Goal: Task Accomplishment & Management: Complete application form

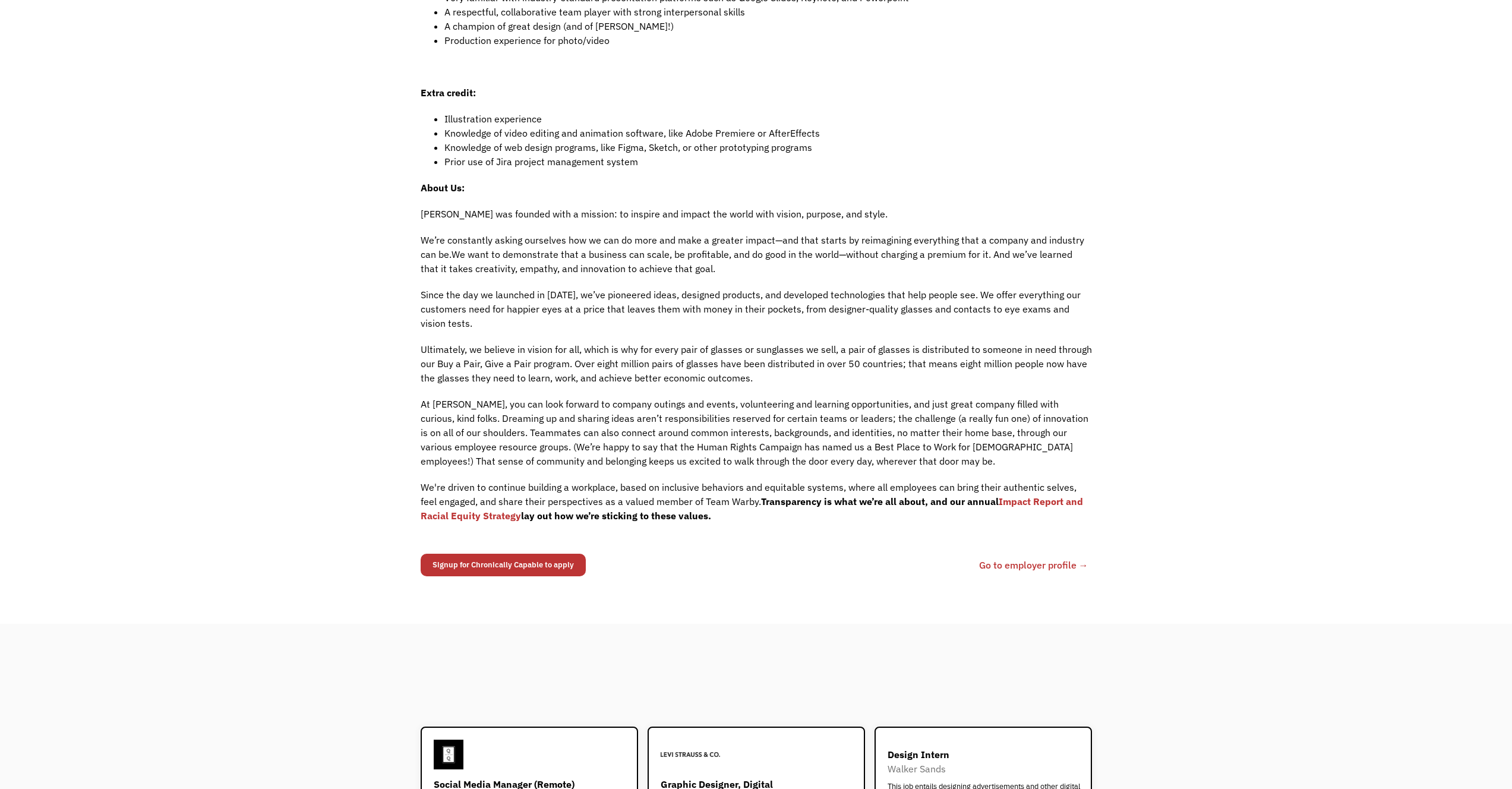
scroll to position [783, 0]
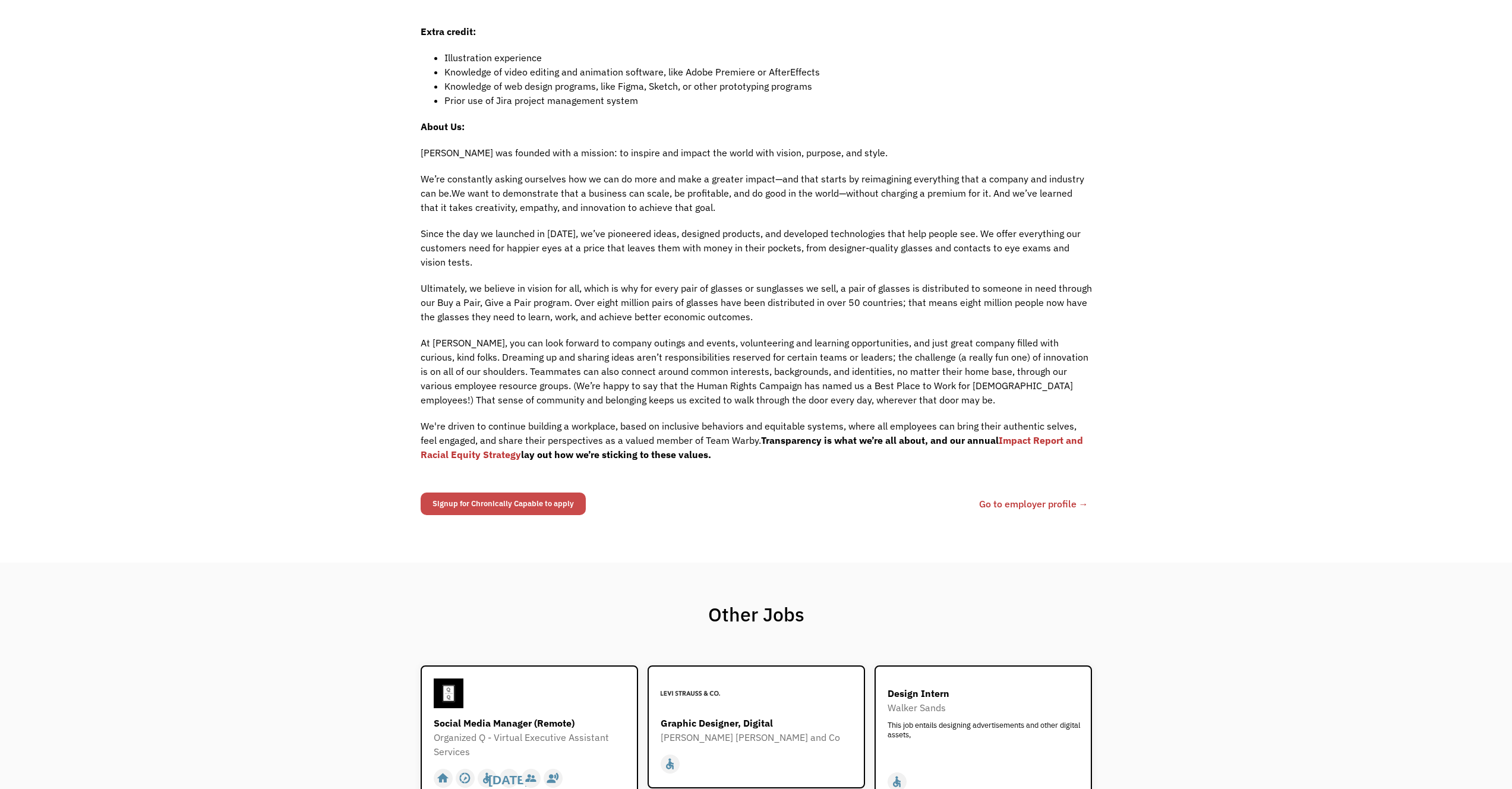
click at [470, 502] on link "Signup for Chronically Capable to apply" at bounding box center [503, 504] width 165 height 23
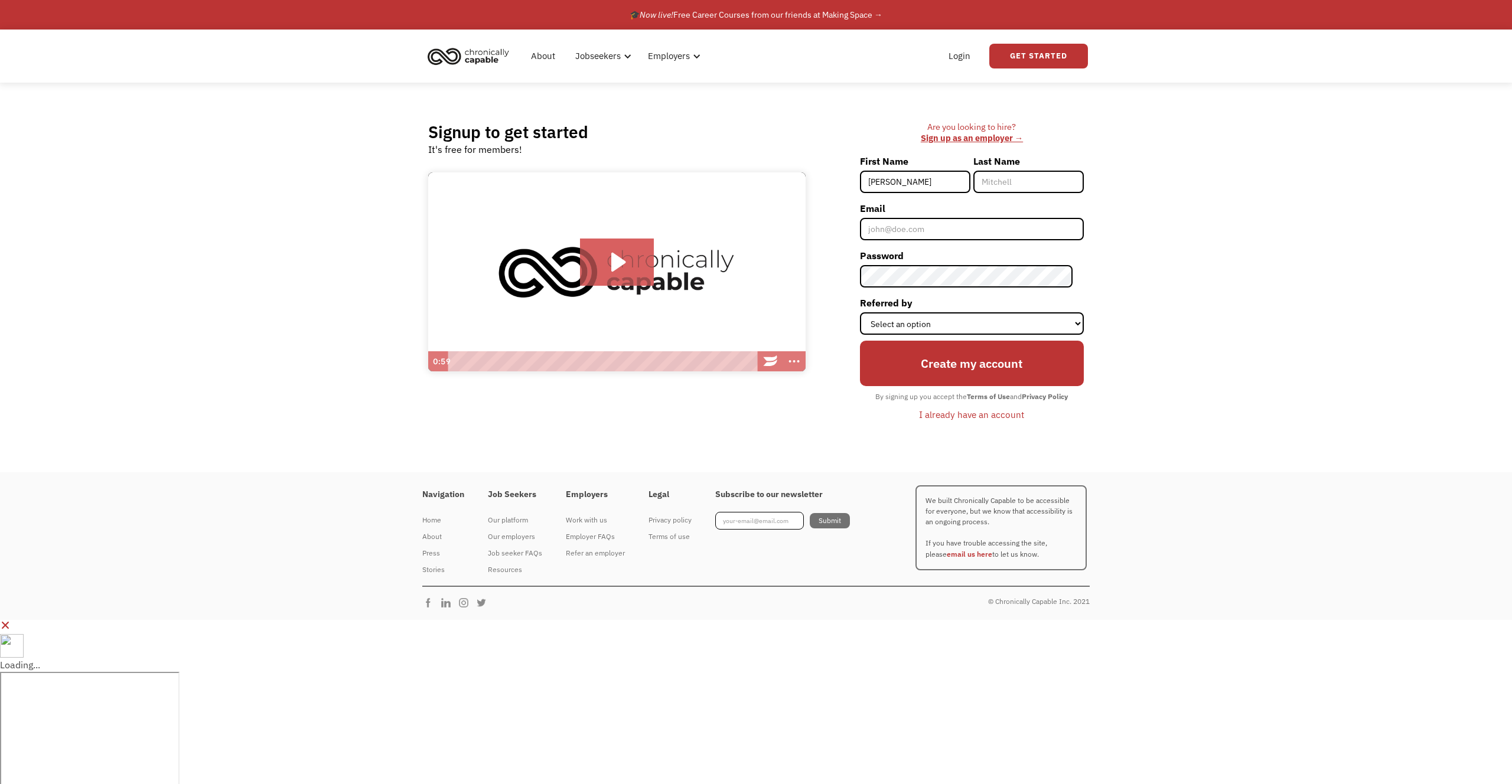
type input "[PERSON_NAME]"
type input "Vasquez"
type input "[EMAIL_ADDRESS][DOMAIN_NAME]"
click at [982, 321] on select "Select an option Instagram Facebook Twitter Search Engine News Article Word of …" at bounding box center [972, 324] width 224 height 22
select select "Word of Mouth"
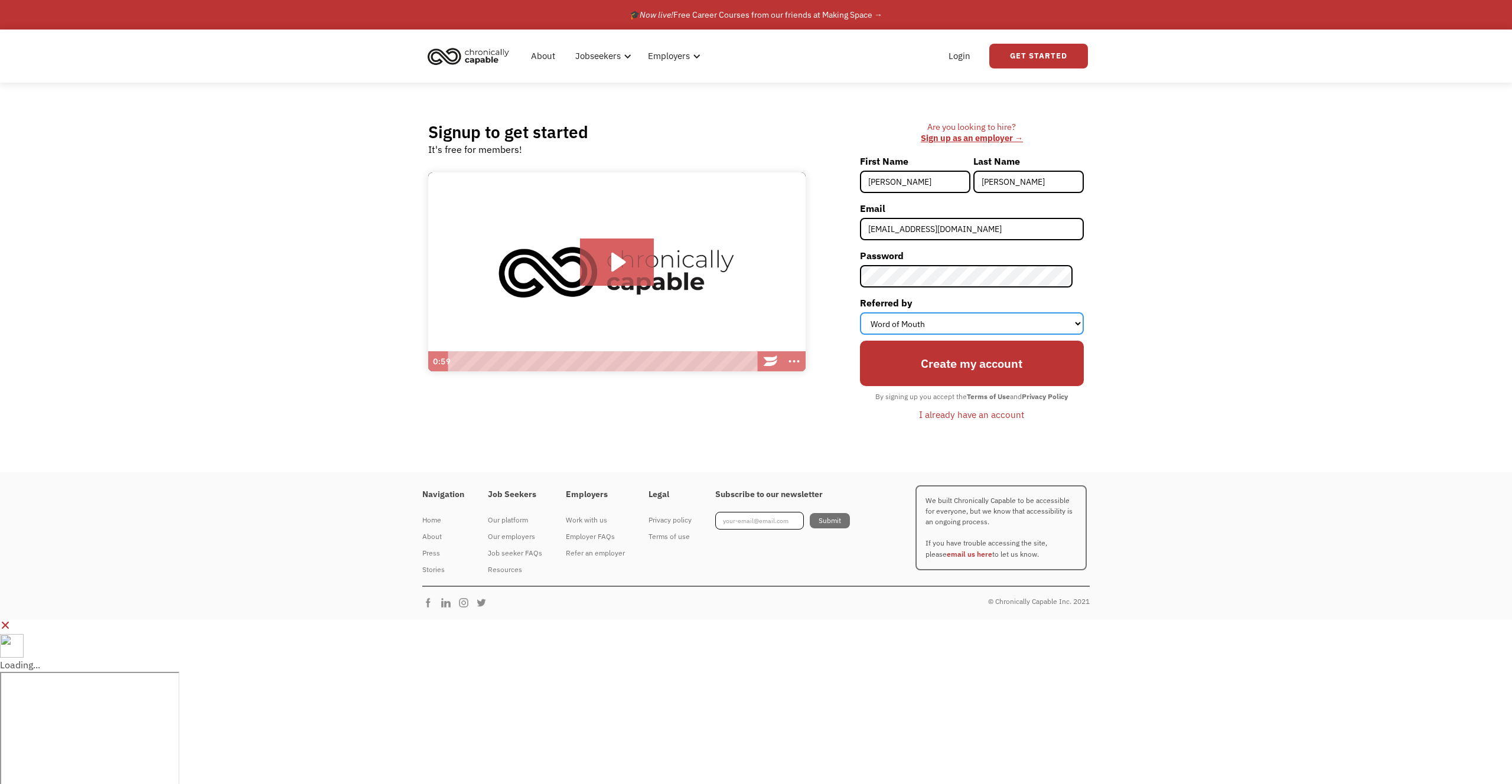
click at [870, 313] on select "Select an option Instagram Facebook Twitter Search Engine News Article Word of …" at bounding box center [972, 324] width 224 height 22
click at [1215, 314] on div "Signup to get started It's free for members! Click for sound @keyframes VOLUME_…" at bounding box center [756, 277] width 1512 height 390
click at [1232, 311] on div "Signup to get started It's free for members! Click for sound @keyframes VOLUME_…" at bounding box center [756, 277] width 1512 height 390
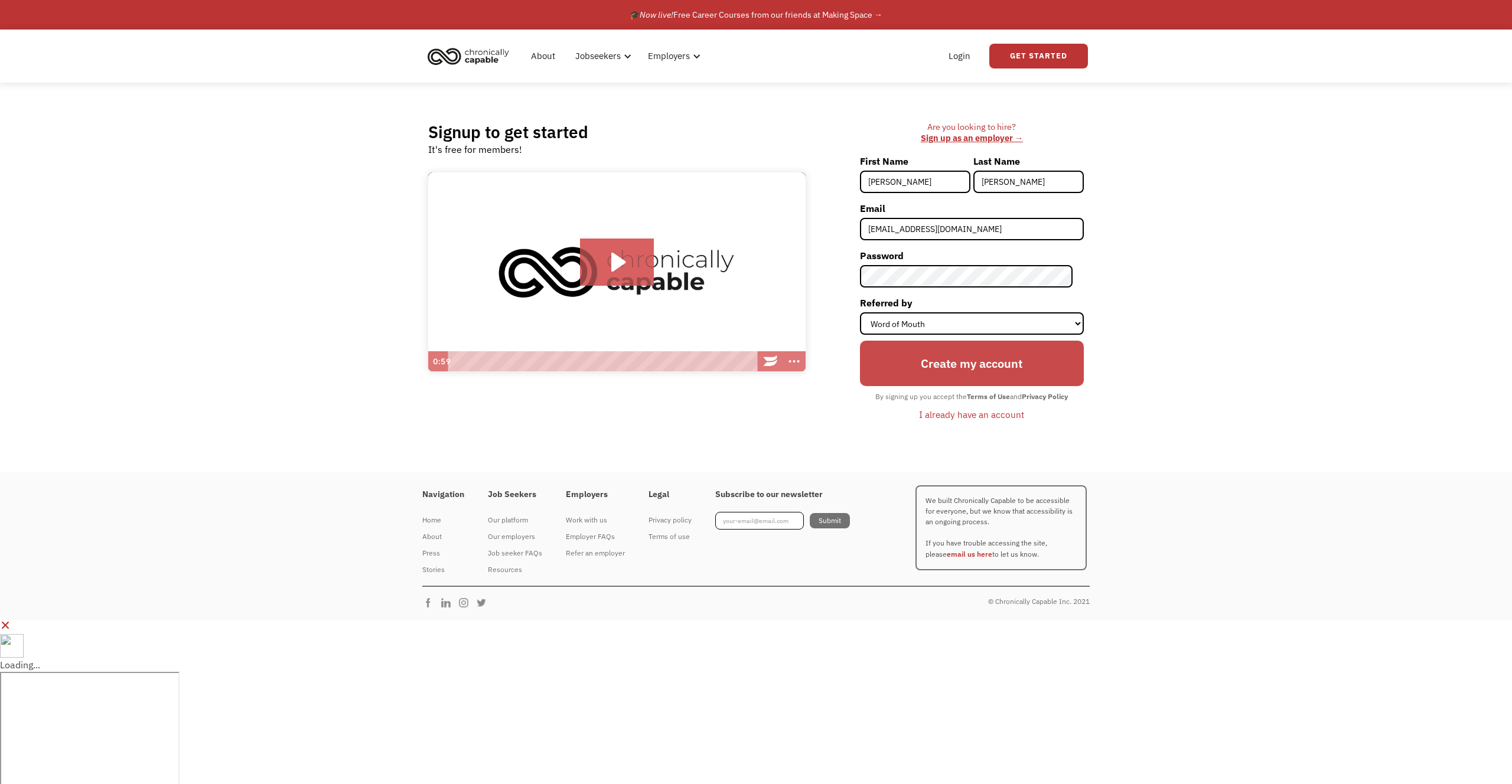
click at [987, 371] on input "Create my account" at bounding box center [972, 363] width 224 height 45
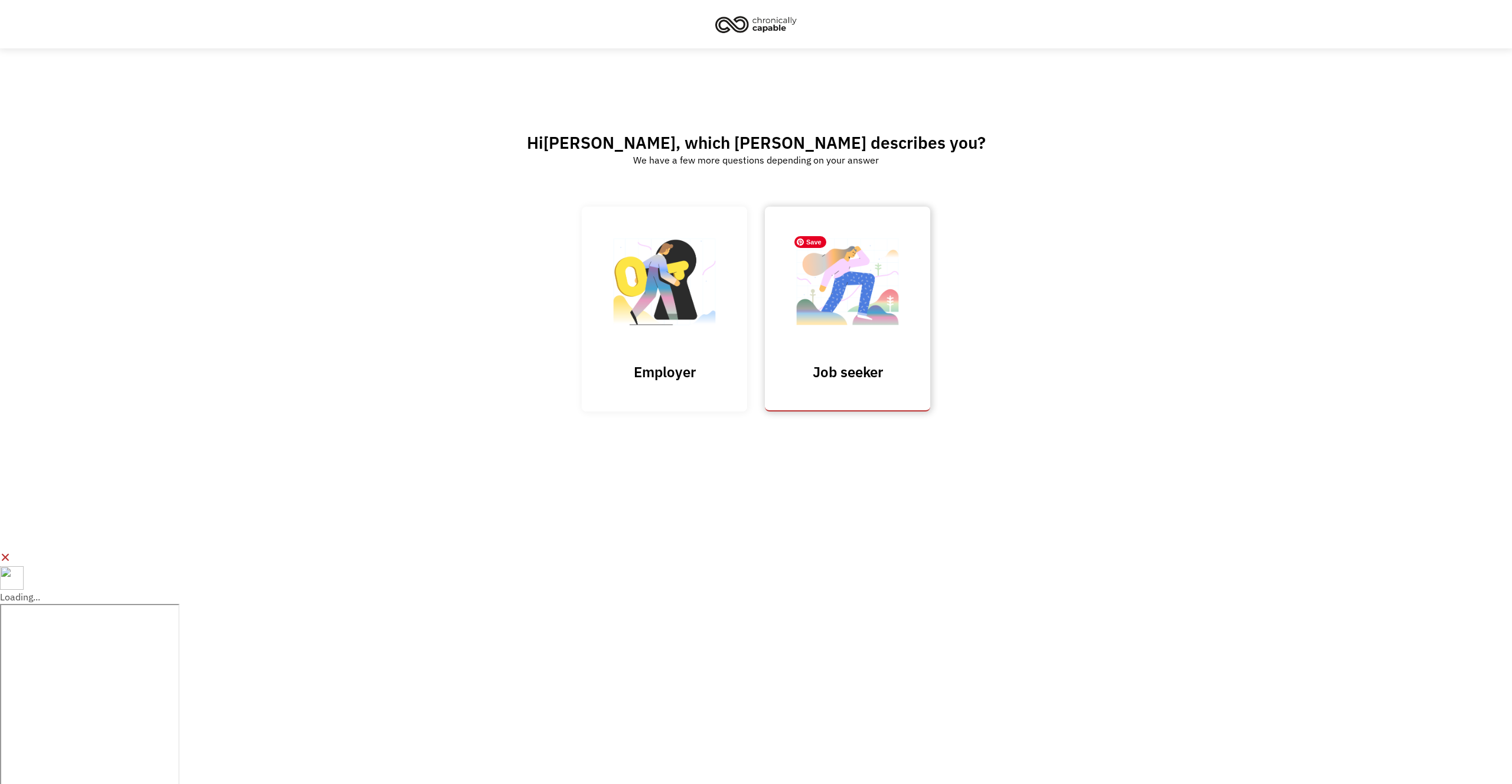
click at [888, 330] on img at bounding box center [847, 287] width 118 height 115
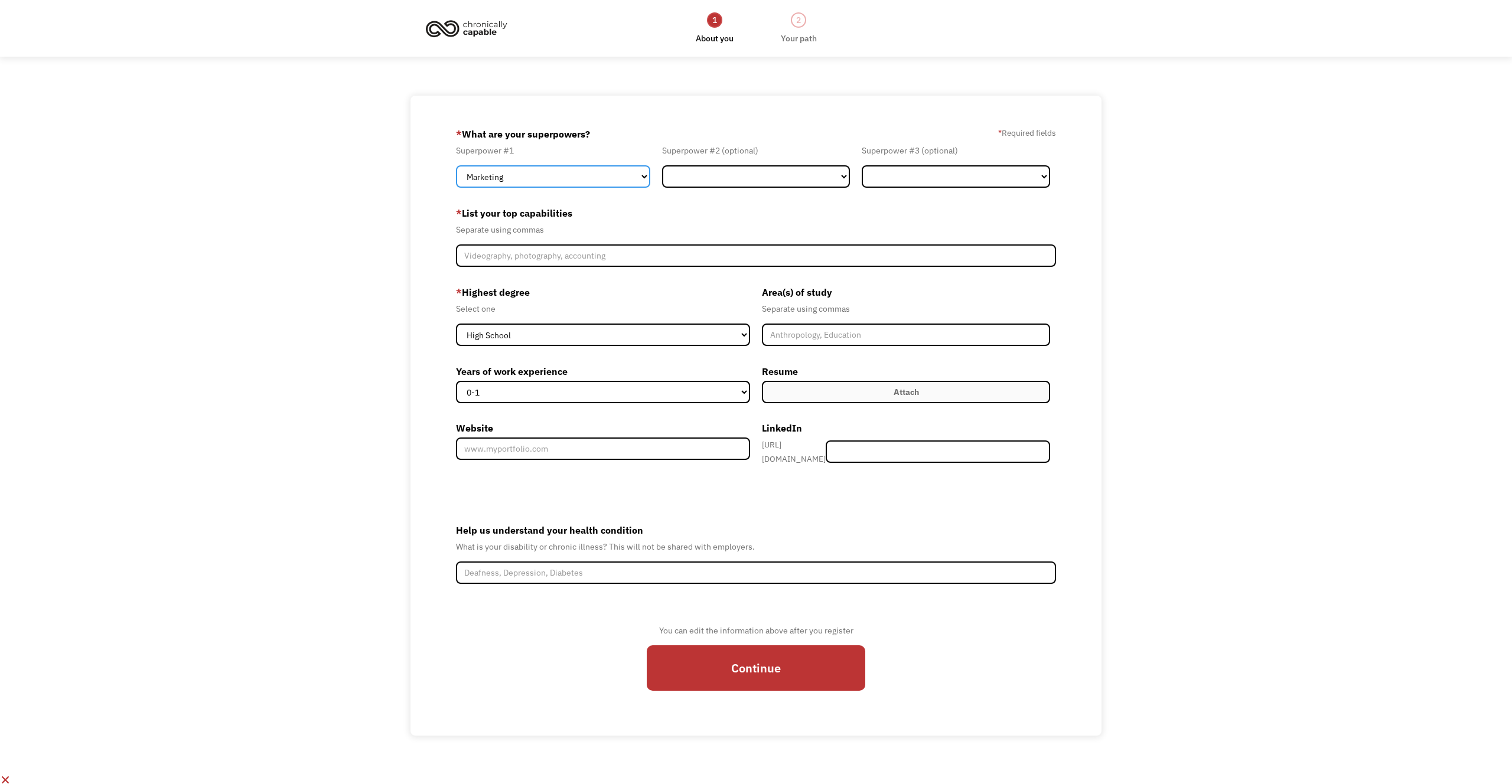
click at [525, 181] on select "Marketing Human Resources Finance Technology Operations Sales Industrial & Manu…" at bounding box center [553, 176] width 195 height 22
select select "Design"
click at [456, 165] on select "Marketing Human Resources Finance Technology Operations Sales Industrial & Manu…" at bounding box center [553, 176] width 195 height 22
click at [711, 171] on select "Marketing Human Resources Finance Technology Operations Sales Industrial & Manu…" at bounding box center [756, 176] width 188 height 22
select select "Marketing"
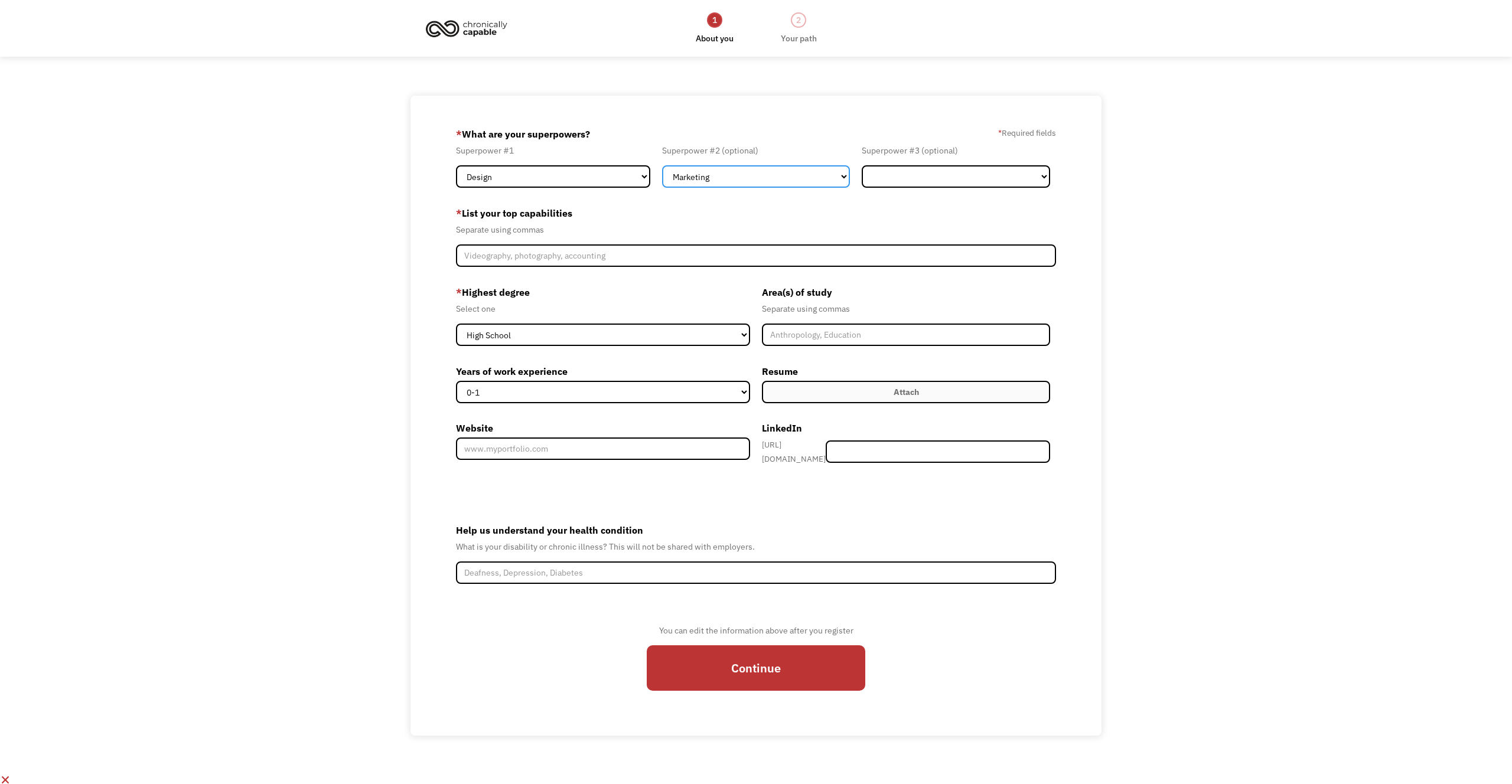
click at [662, 165] on select "Marketing Human Resources Finance Technology Operations Sales Industrial & Manu…" at bounding box center [756, 176] width 188 height 22
click at [904, 178] on select "Marketing Human Resources Finance Technology Operations Sales Industrial & Manu…" at bounding box center [956, 176] width 188 height 22
select select "Other"
click at [862, 165] on select "Marketing Human Resources Finance Technology Operations Sales Industrial & Manu…" at bounding box center [956, 176] width 188 height 22
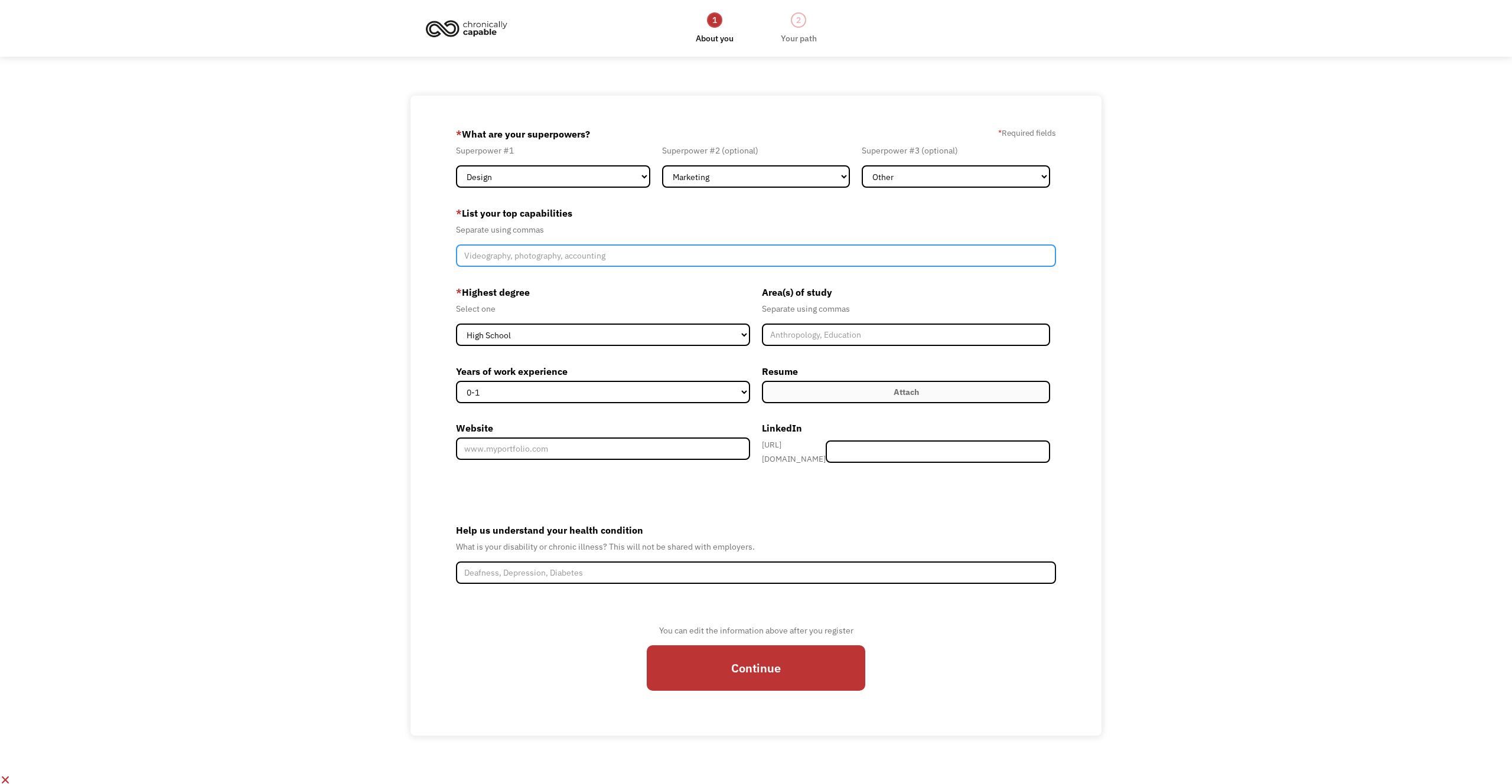
click at [581, 256] on input "Member-Create-Step1" at bounding box center [756, 255] width 600 height 22
click at [465, 256] on input "Graphic Design, Branding, Illustration, Content Creation" at bounding box center [756, 255] width 600 height 22
type input "Art Direction, Design Direction, Creative Direction, Graphic Design, Branding, …"
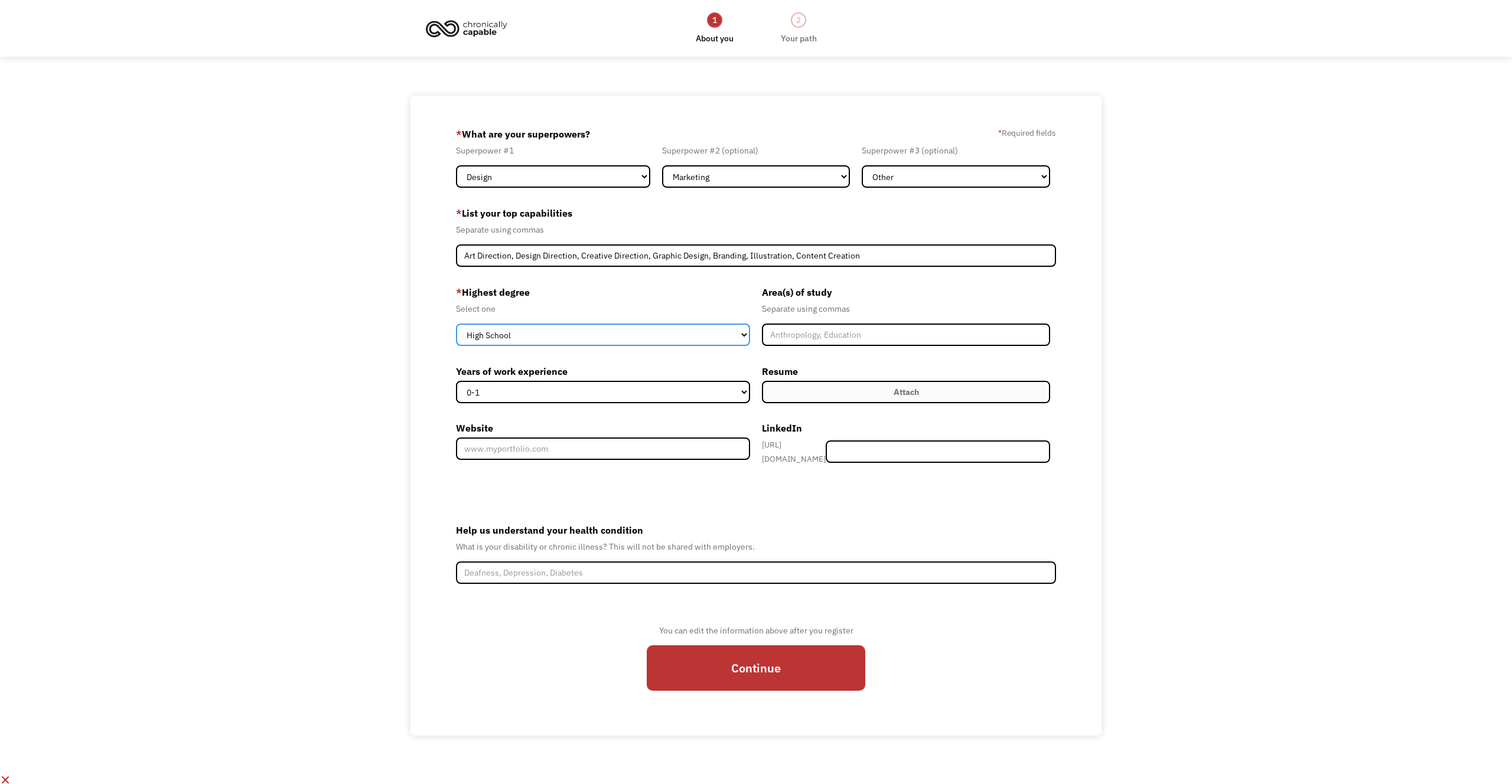
click at [541, 335] on select "High School Associates Bachelors Master's PhD" at bounding box center [603, 335] width 294 height 22
click at [456, 324] on select "High School Associates Bachelors Master's PhD" at bounding box center [603, 335] width 294 height 22
click at [516, 334] on select "High School Associates Bachelors Master's PhD" at bounding box center [603, 335] width 294 height 22
select select "bachelors"
click at [456, 324] on select "High School Associates Bachelors Master's PhD" at bounding box center [603, 335] width 294 height 22
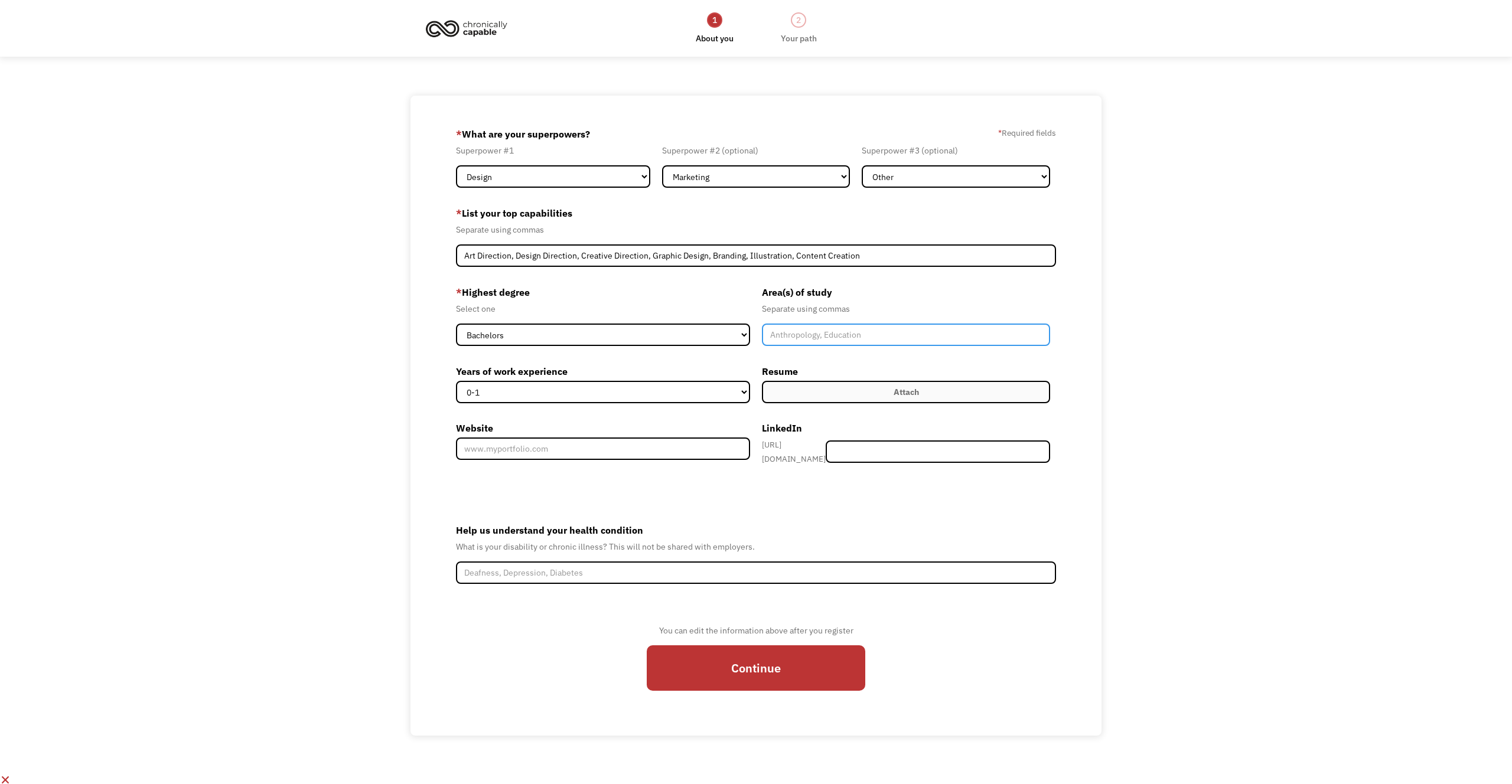
click at [928, 335] on input "Member-Create-Step1" at bounding box center [906, 335] width 288 height 22
type input "Graphic Design"
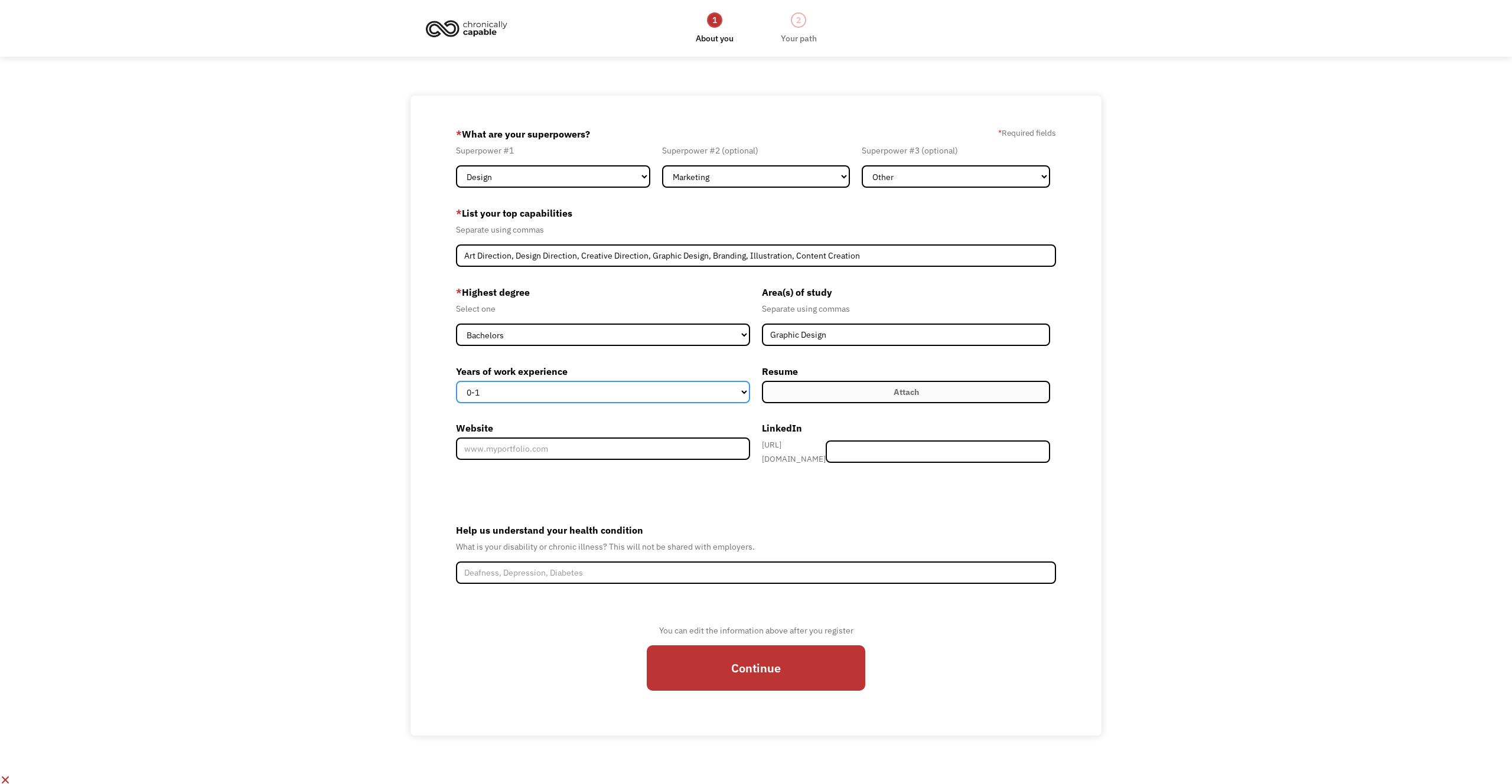
click at [639, 399] on select "0-1 2-4 5-10 11-15 15+" at bounding box center [603, 392] width 294 height 22
select select "15+"
click at [456, 380] on select "0-1 2-4 5-10 11-15 15+" at bounding box center [603, 392] width 294 height 22
click at [848, 396] on label "Attach" at bounding box center [906, 392] width 288 height 22
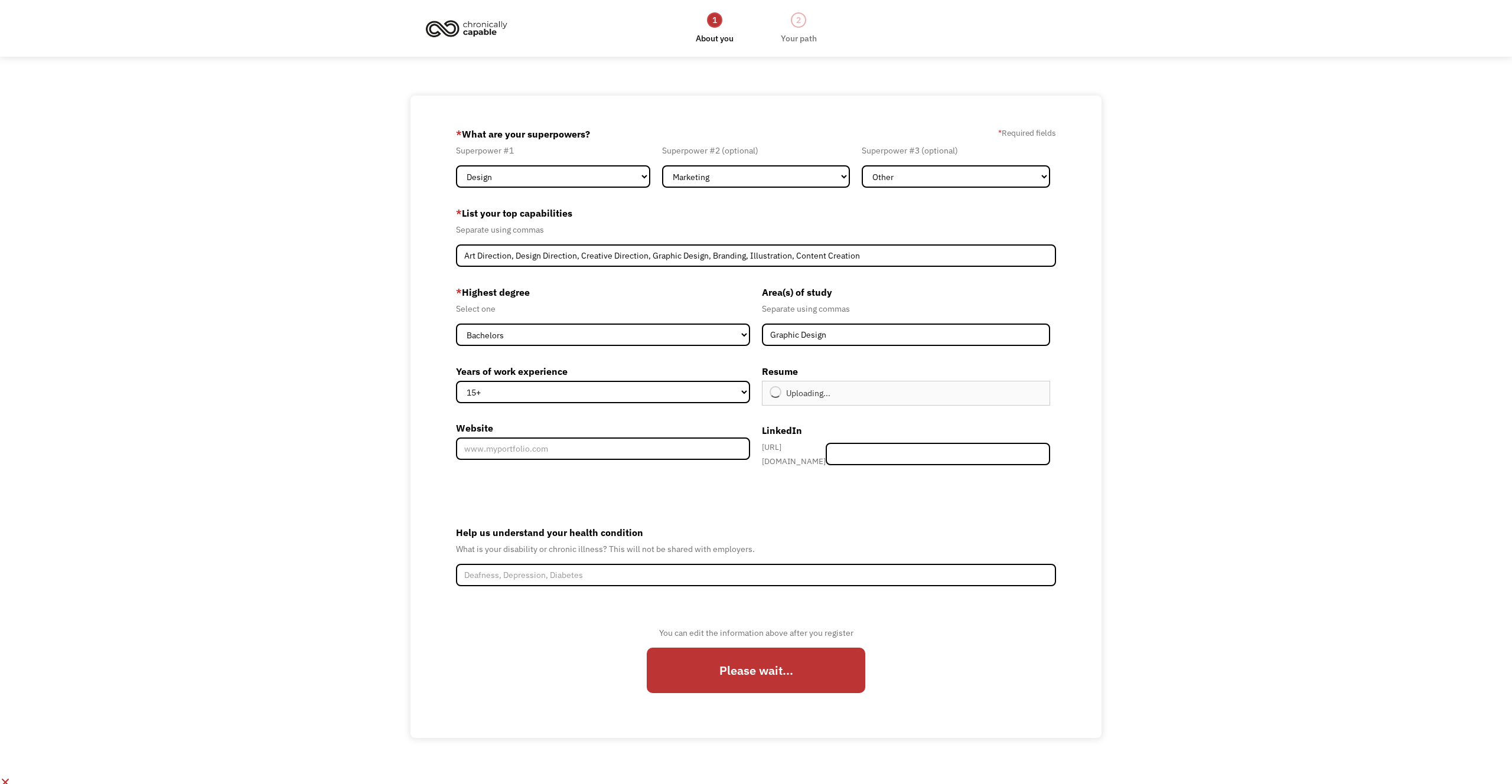
type input "Continue"
click at [617, 452] on input "Website" at bounding box center [603, 449] width 294 height 22
type input "[DOMAIN_NAME]"
click at [922, 453] on input "Member-Create-Step1" at bounding box center [938, 454] width 225 height 22
paste input "https://www.linkedin.com/in/evasquez84/"
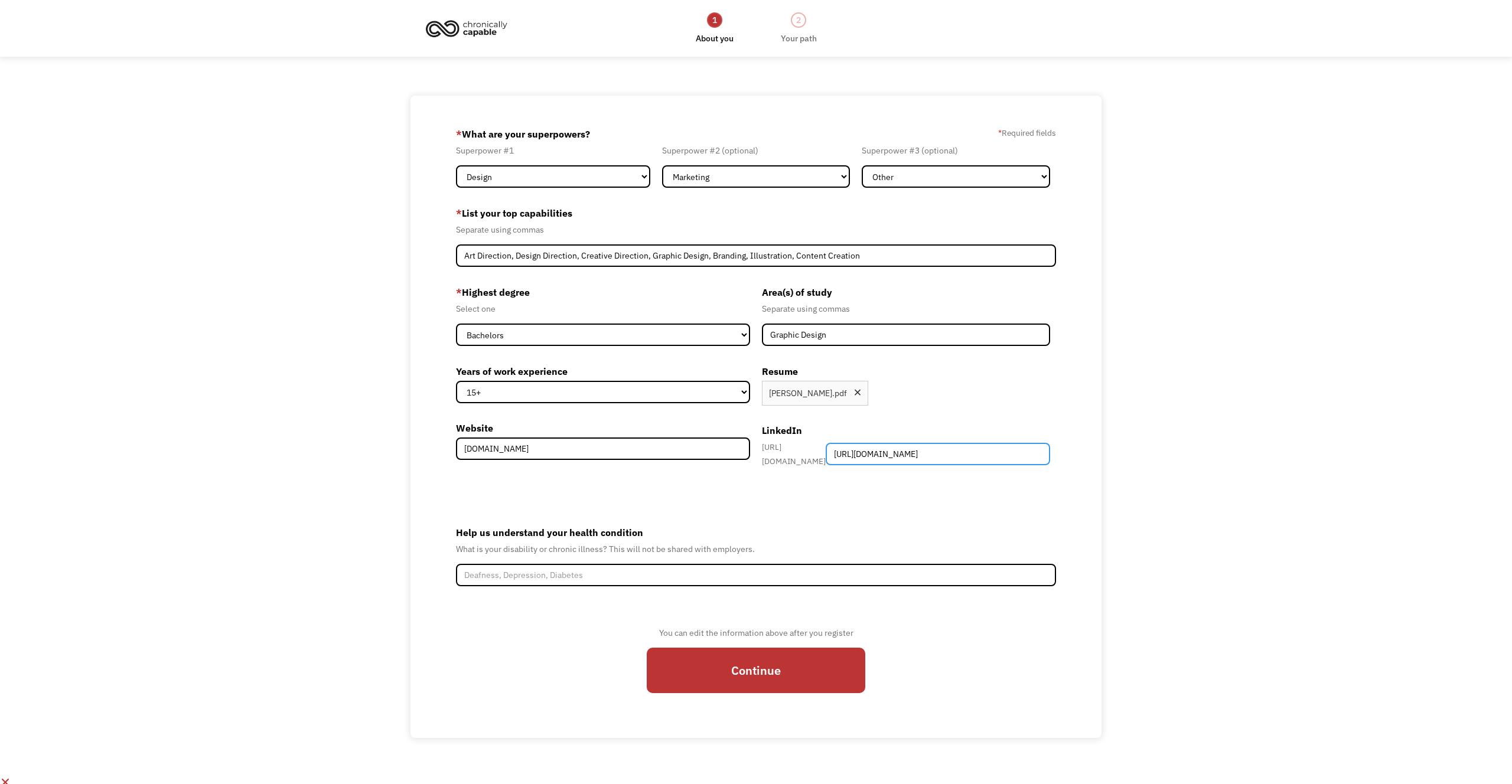
drag, startPoint x: 984, startPoint y: 450, endPoint x: 786, endPoint y: 457, distance: 198.1
click at [786, 457] on div "https://www.linkedin.com/in/ https://www.linkedin.com/in/evasquez84/" at bounding box center [906, 454] width 288 height 29
click at [977, 452] on input "https://www.linkedin.com/in/evasquez84/" at bounding box center [938, 454] width 225 height 22
drag, startPoint x: 984, startPoint y: 452, endPoint x: 874, endPoint y: 456, distance: 110.1
click at [874, 456] on input "https://www.linkedin.com/in/evasquez84/" at bounding box center [938, 454] width 225 height 22
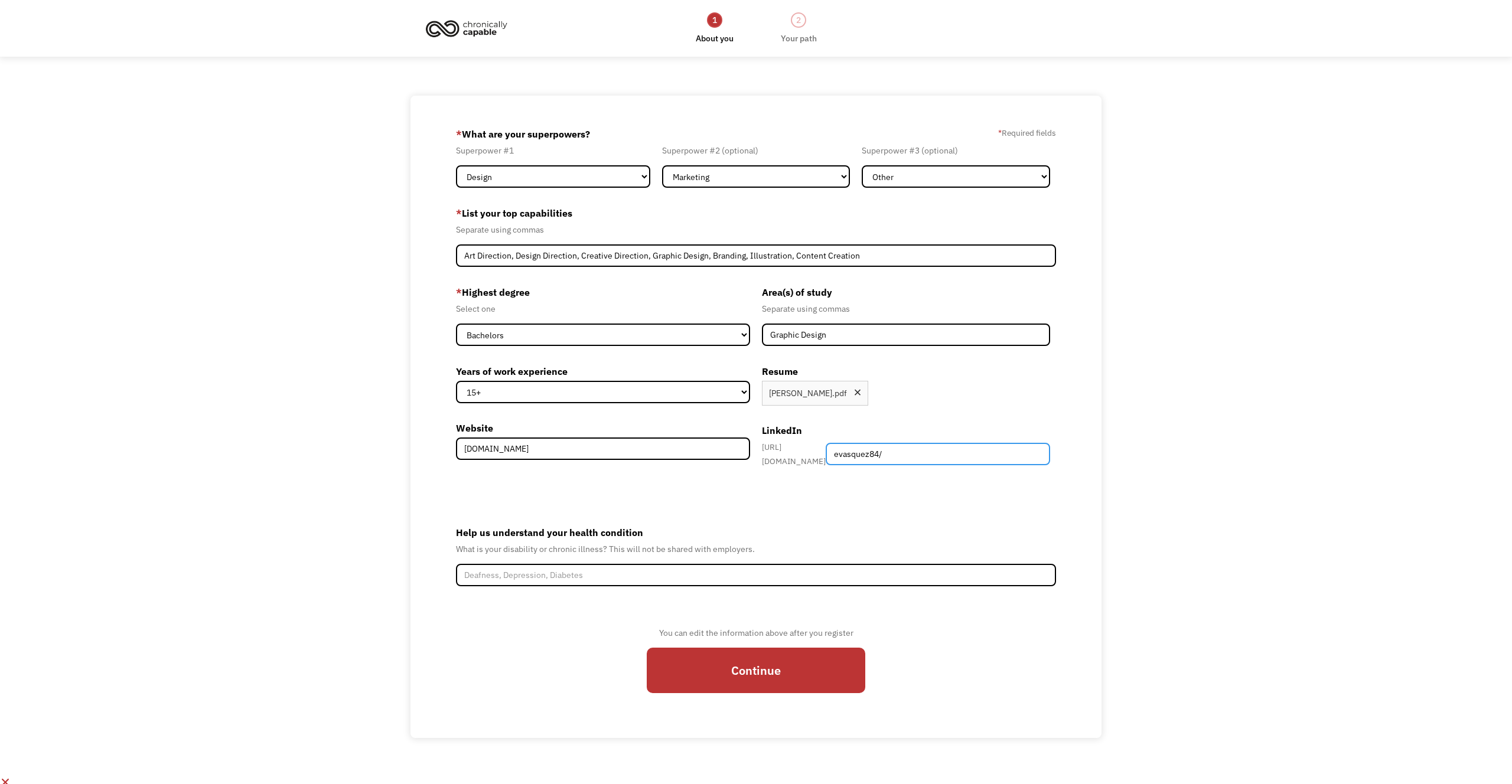
click at [991, 452] on input "evasquez84/" at bounding box center [938, 454] width 225 height 22
type input "evasquez84"
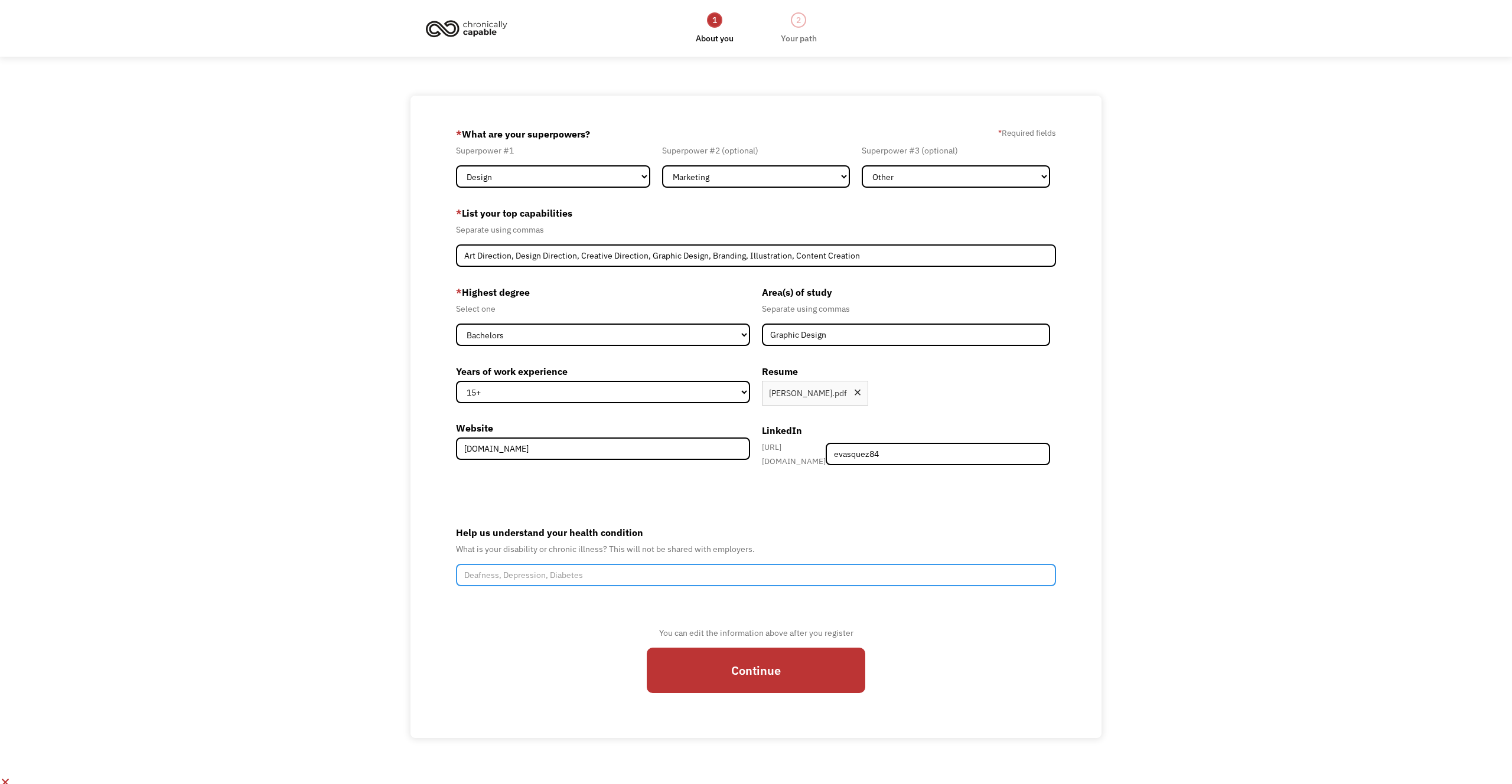
click at [650, 568] on input "Help us understand your health condition" at bounding box center [756, 575] width 600 height 22
type input "Anxiety and fatigue"
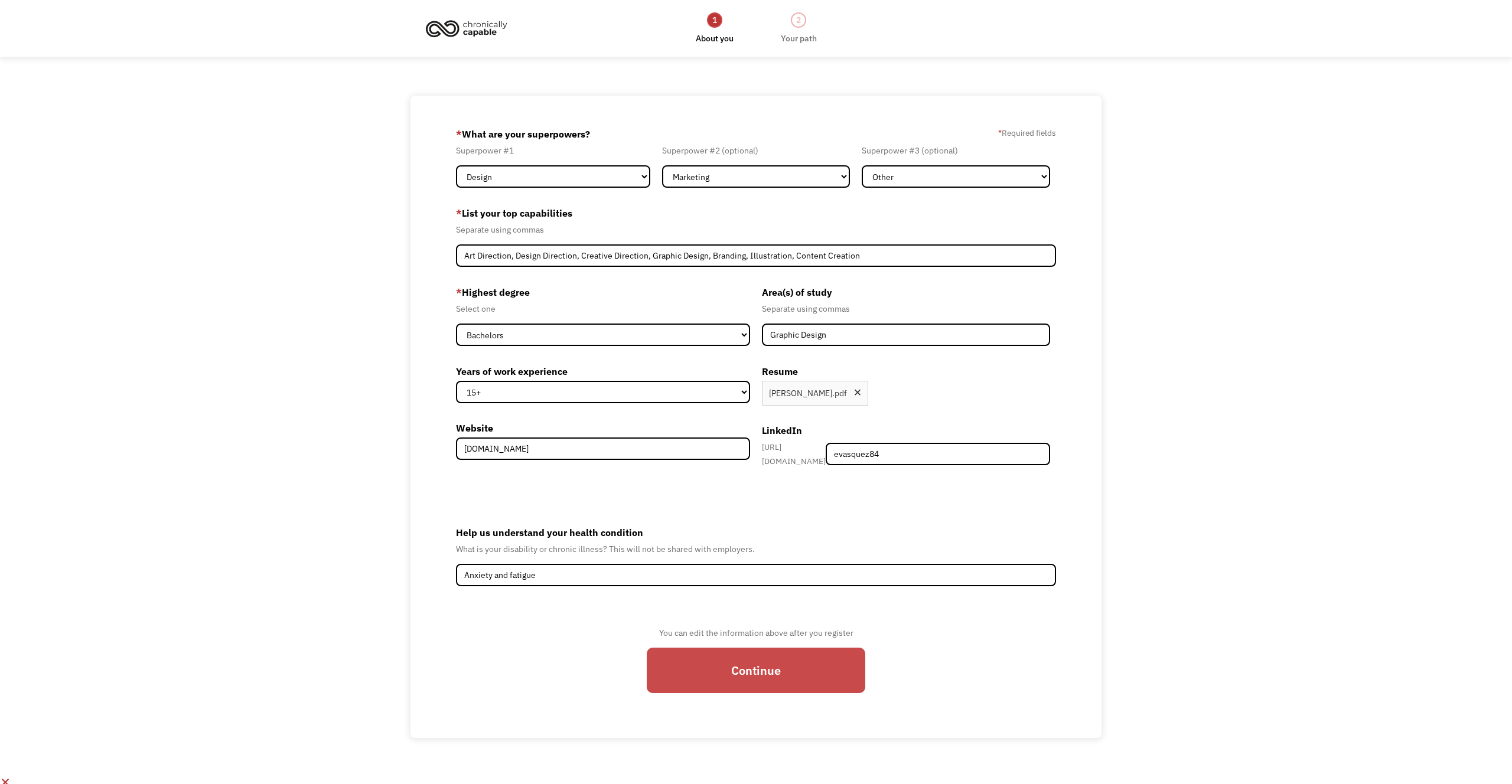
click at [821, 668] on input "Continue" at bounding box center [756, 670] width 218 height 45
type input "Please wait..."
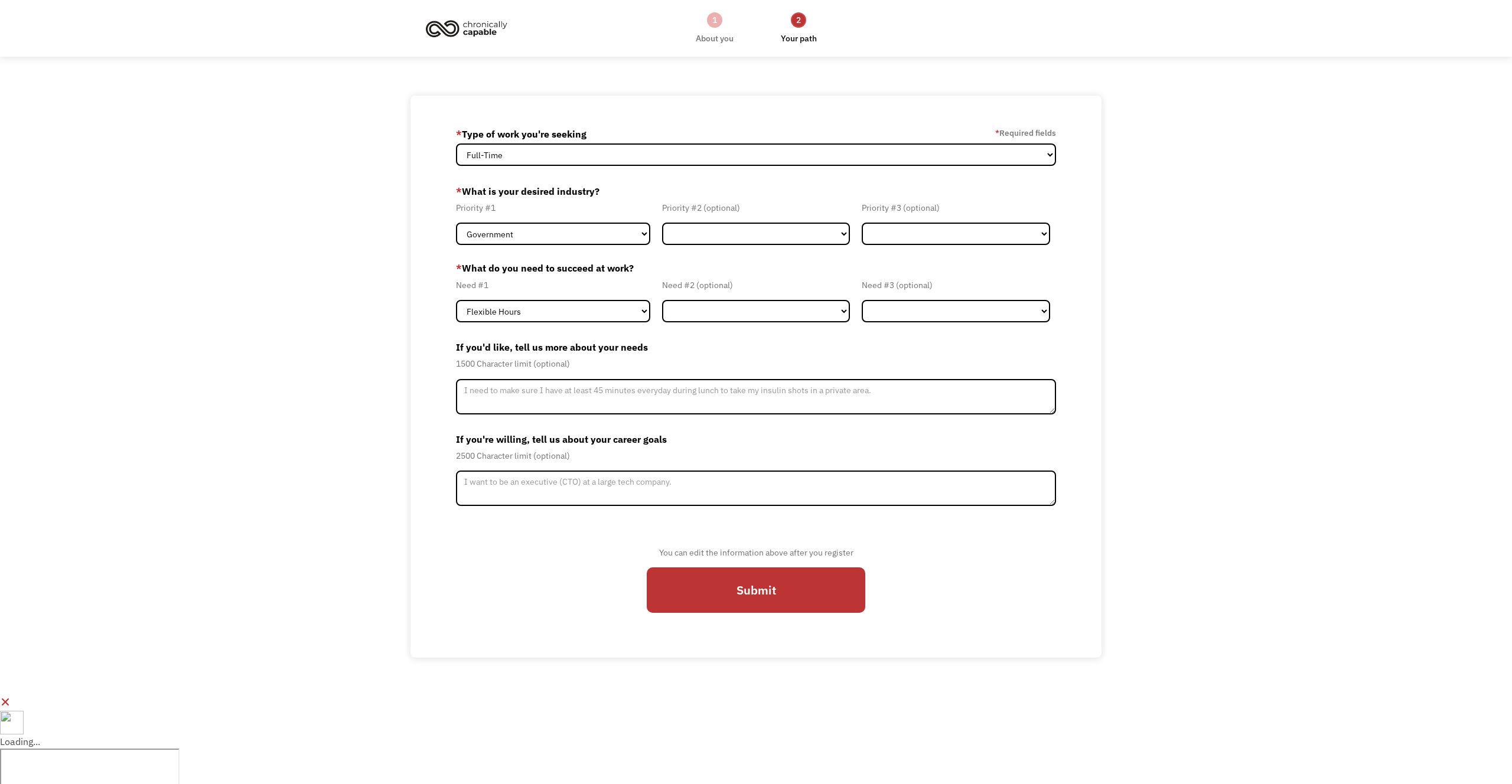
click at [589, 143] on div "* Type of work you're seeking * Required fields" at bounding box center [756, 134] width 600 height 19
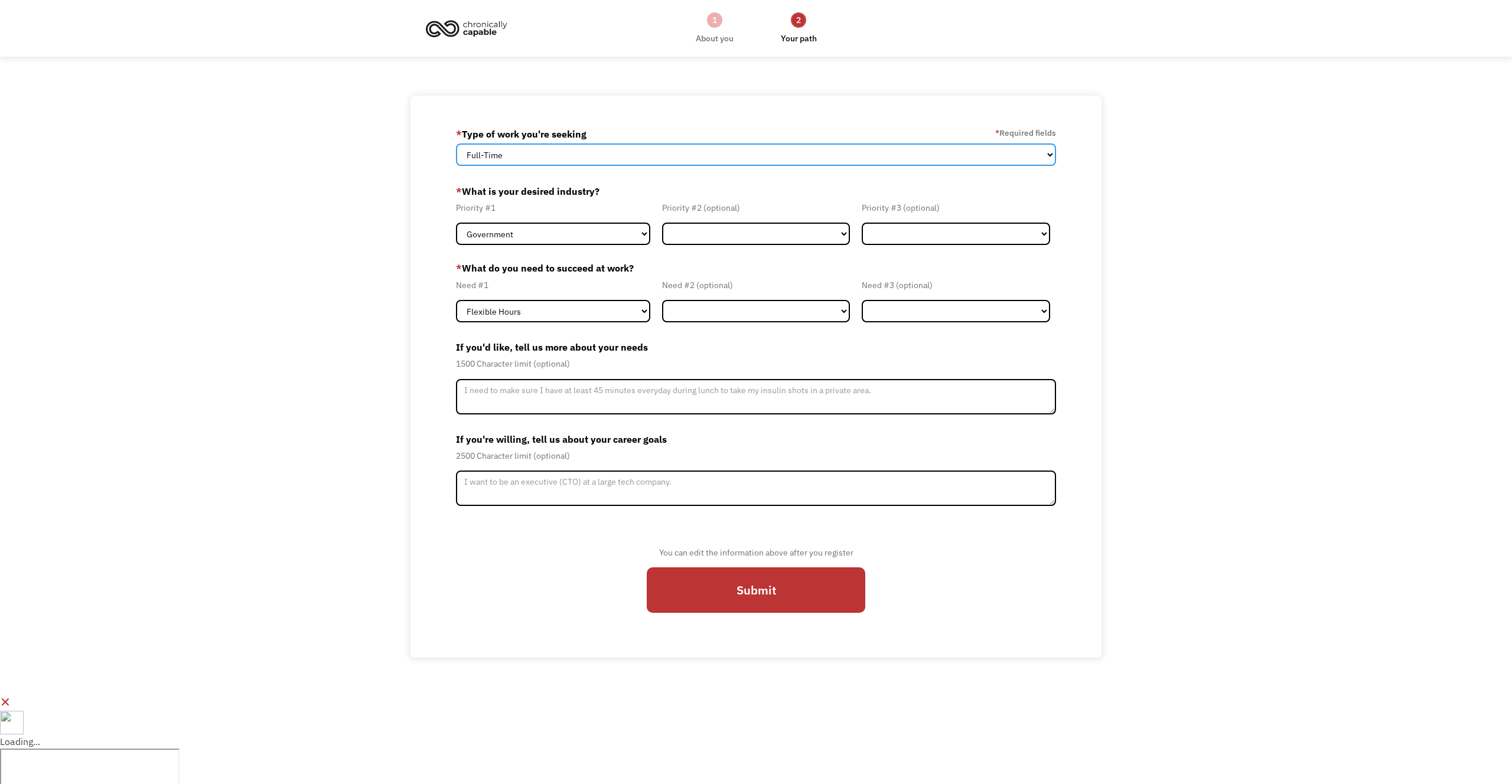
click at [583, 148] on select "Full-Time Part-Time Both Full-Time and Part-Time" at bounding box center [756, 155] width 600 height 22
select select "Both Full-Time and Part-Time"
click at [456, 143] on select "Full-Time Part-Time Both Full-Time and Part-Time" at bounding box center [756, 155] width 600 height 22
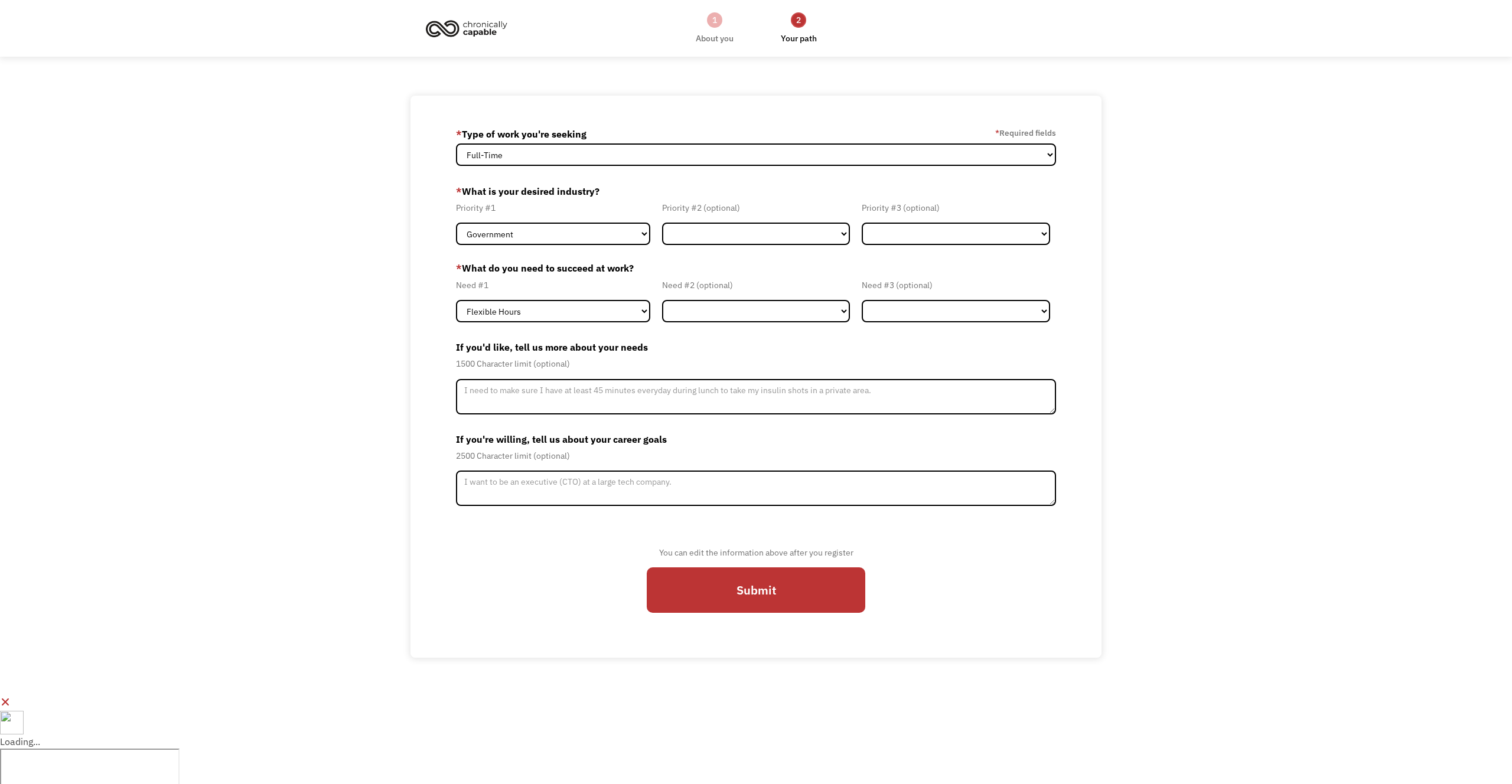
click at [323, 241] on div "68dea28180e8328fc7283d4c ericvasquez8584@gmail.com Eric Vasquez * Type of work …" at bounding box center [756, 376] width 1512 height 562
click at [530, 233] on select "Government Finance & Insurance Health & Social Care Tech & Engineering Creative…" at bounding box center [553, 234] width 195 height 22
select select "Creative & Design"
click at [456, 222] on select "Government Finance & Insurance Health & Social Care Tech & Engineering Creative…" at bounding box center [553, 234] width 195 height 22
click at [705, 234] on select "Government Finance & Insurance Health & Social Care Tech & Engineering Creative…" at bounding box center [756, 234] width 188 height 22
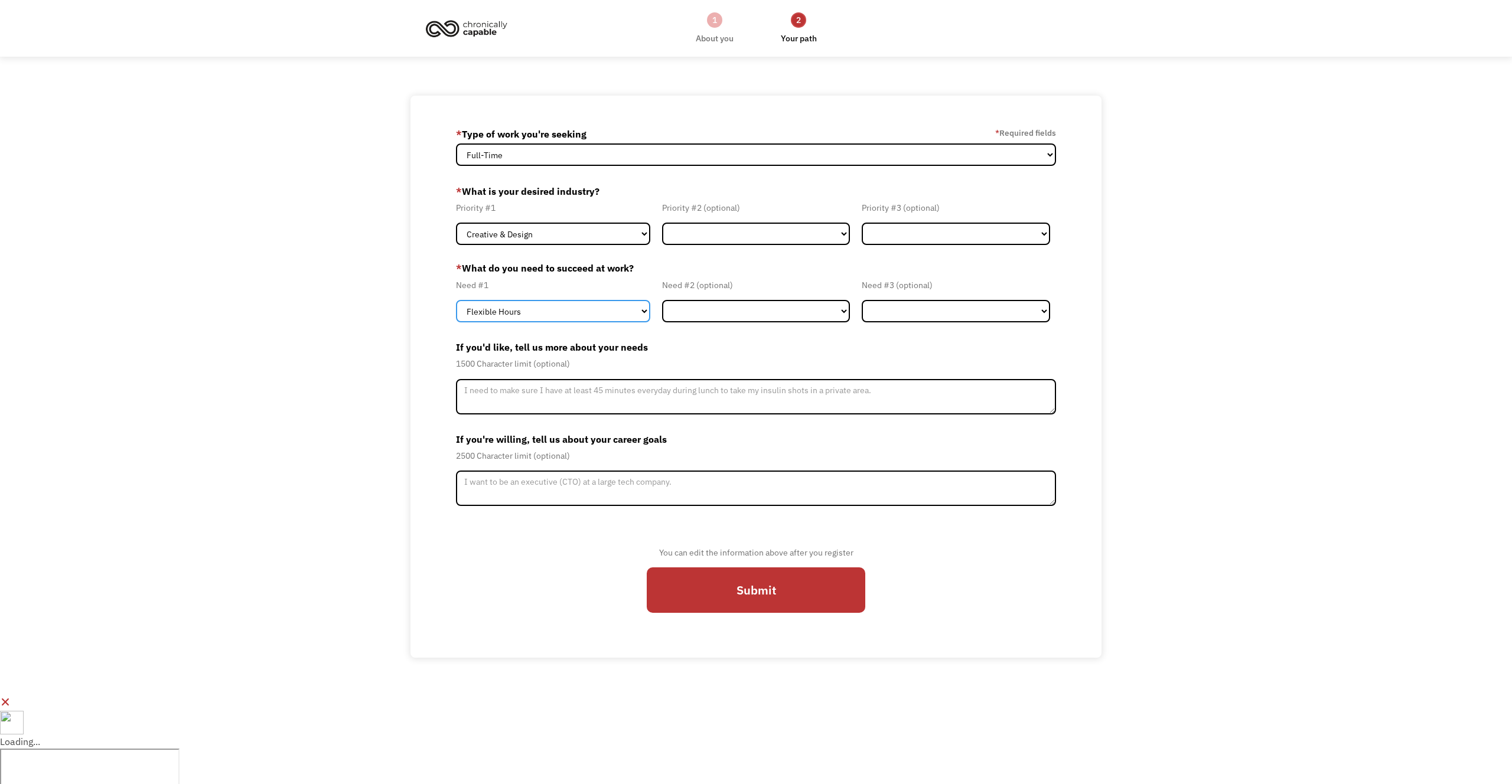
click at [530, 315] on select "Flexible Hours Remote Work Service Animal On-site Accommodations Visual Support…" at bounding box center [553, 311] width 195 height 22
select select "Remote Work"
click at [456, 300] on select "Flexible Hours Remote Work Service Animal On-site Accommodations Visual Support…" at bounding box center [553, 311] width 195 height 22
click at [783, 308] on select "Flexible Hours Remote Work Service Animal On-site Accommodations Visual Support…" at bounding box center [756, 311] width 188 height 22
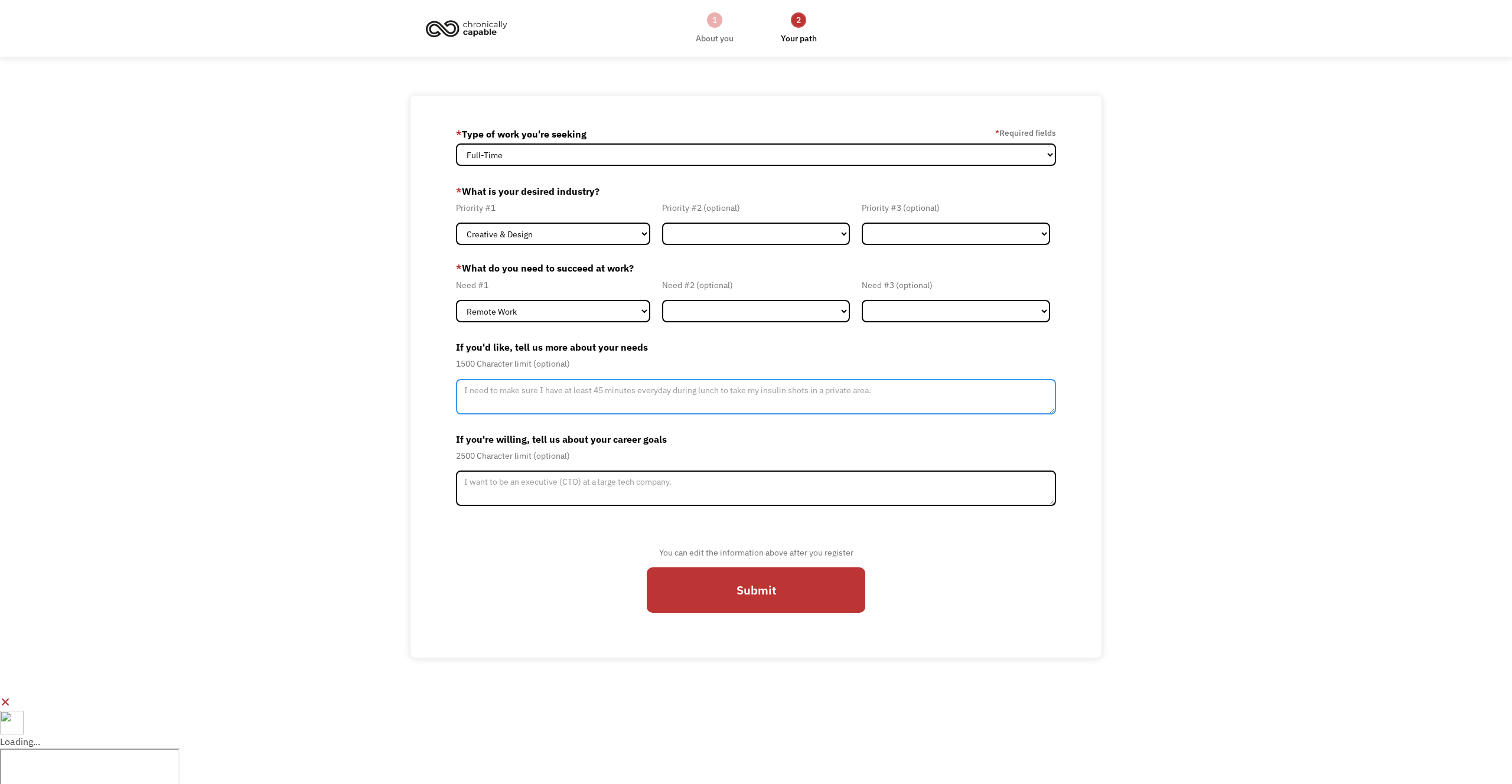
click at [581, 390] on textarea "Member-Update-Form-Step2" at bounding box center [756, 397] width 600 height 36
type textarea "I am focusing on finding remote opportunities in the creative & design field."
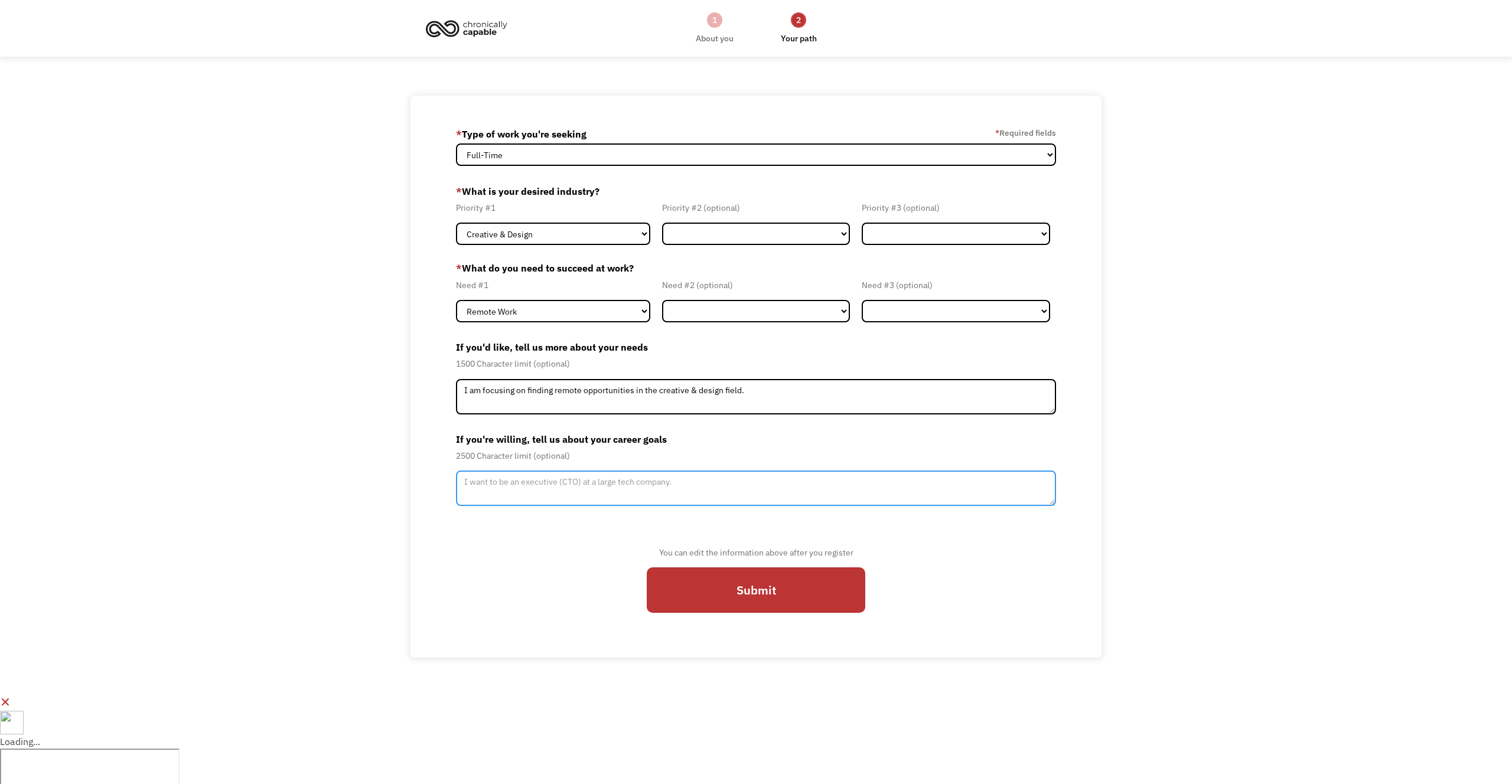
click at [714, 494] on textarea "Member-Update-Form-Step2" at bounding box center [756, 488] width 600 height 36
type textarea "I"
type textarea "I want to be an Art Director or Creative Director for a well known business or …"
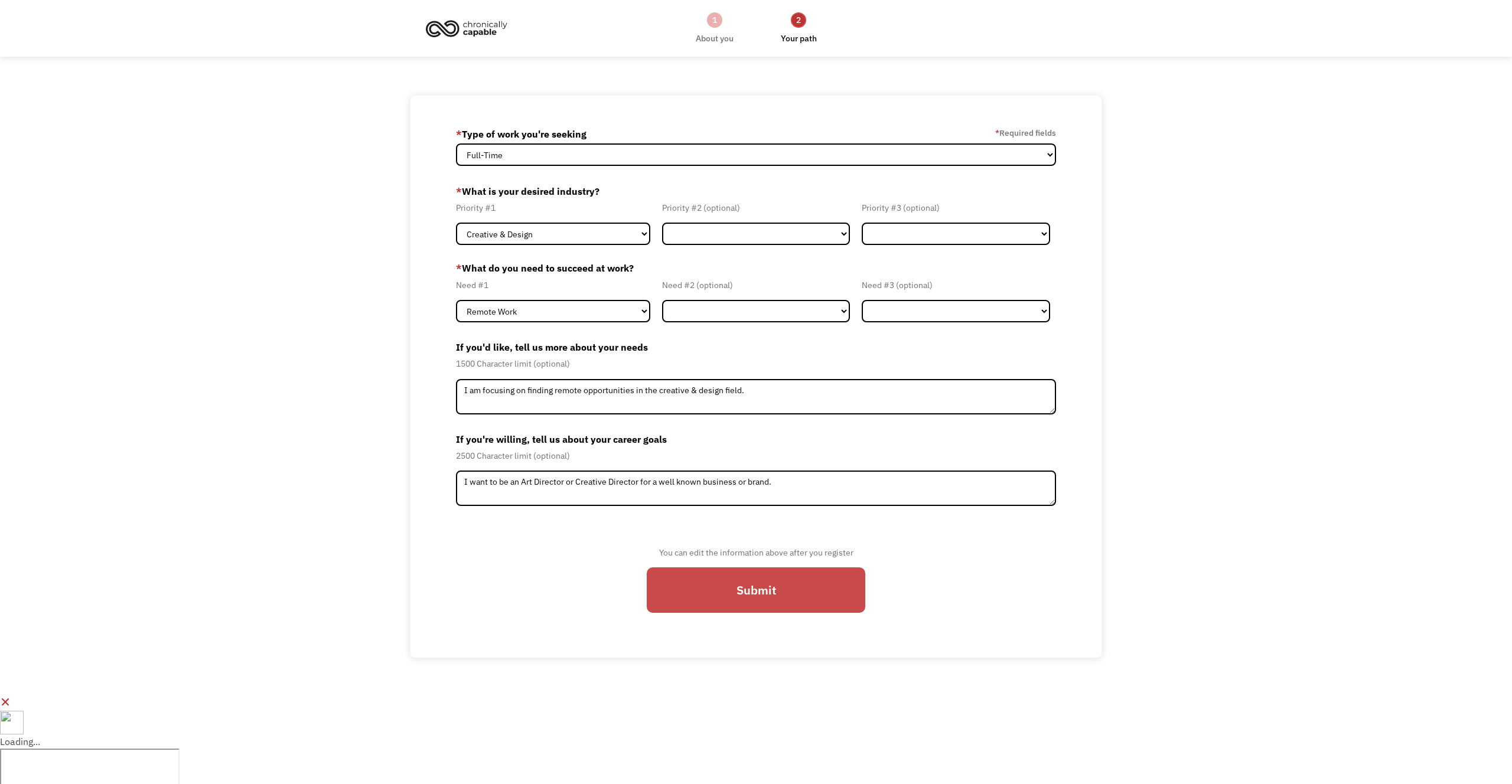
click at [782, 593] on input "Submit" at bounding box center [756, 590] width 218 height 45
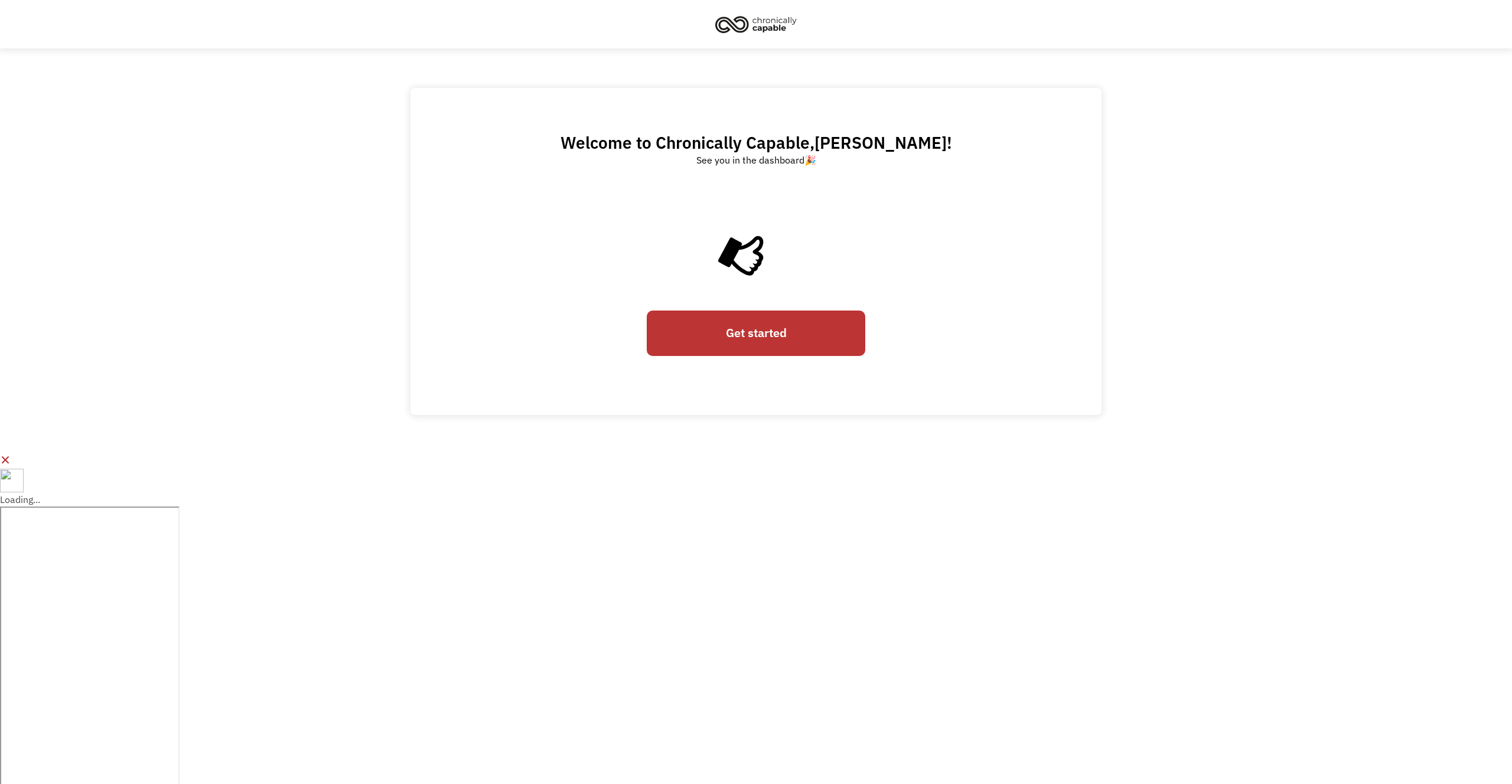
click at [736, 338] on link "Get started" at bounding box center [756, 333] width 218 height 45
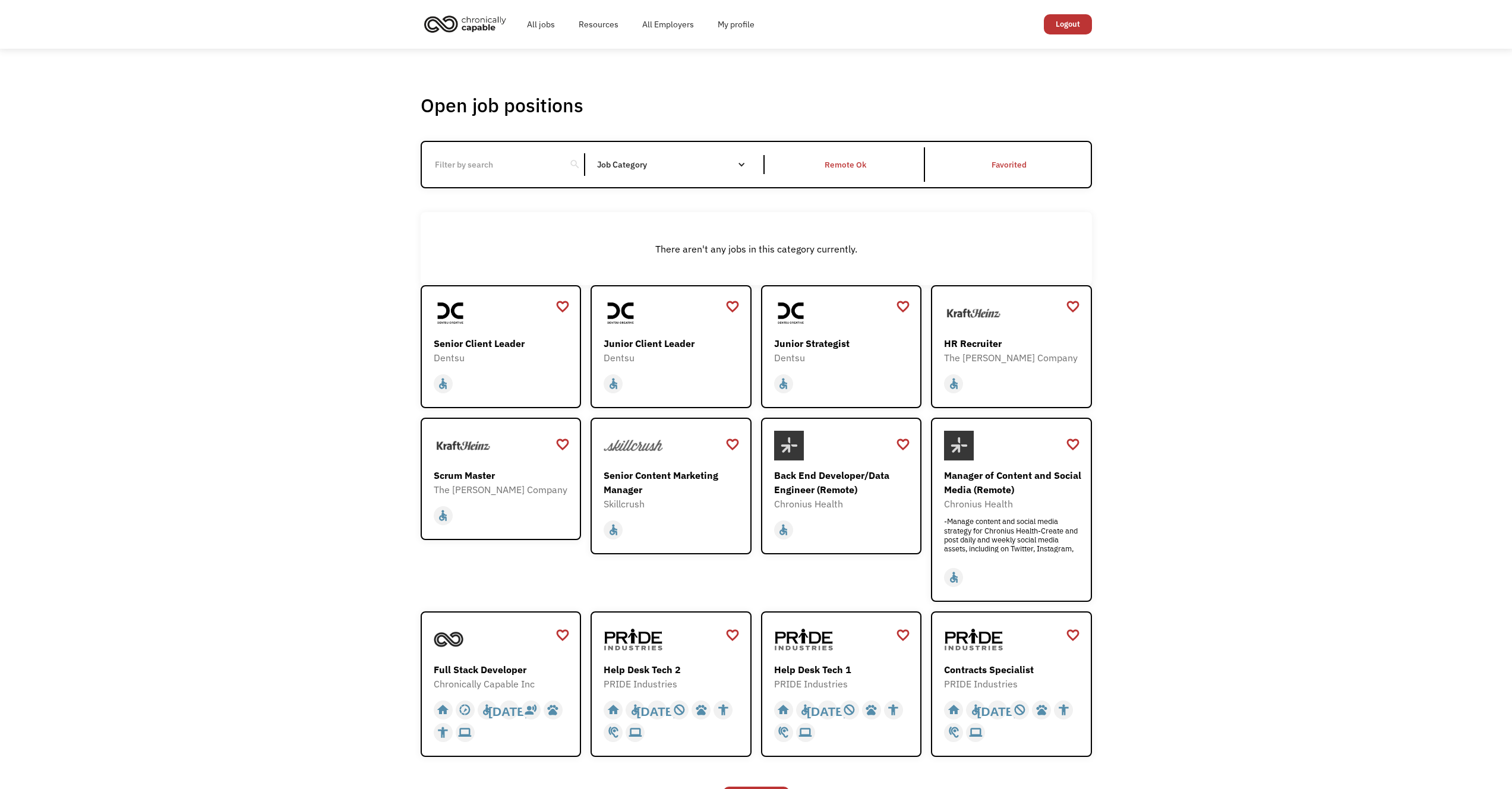
click at [1217, 269] on div "Open job positions You have X liked items Search search Filter by category Admi…" at bounding box center [756, 463] width 1512 height 829
click at [308, 339] on div "Open job positions You have X liked items Search search Filter by category Admi…" at bounding box center [756, 463] width 1512 height 829
click at [468, 158] on input "Email Form" at bounding box center [494, 165] width 132 height 23
click at [262, 249] on div "Open job positions You have X liked items Search search Filter by category Admi…" at bounding box center [756, 463] width 1512 height 829
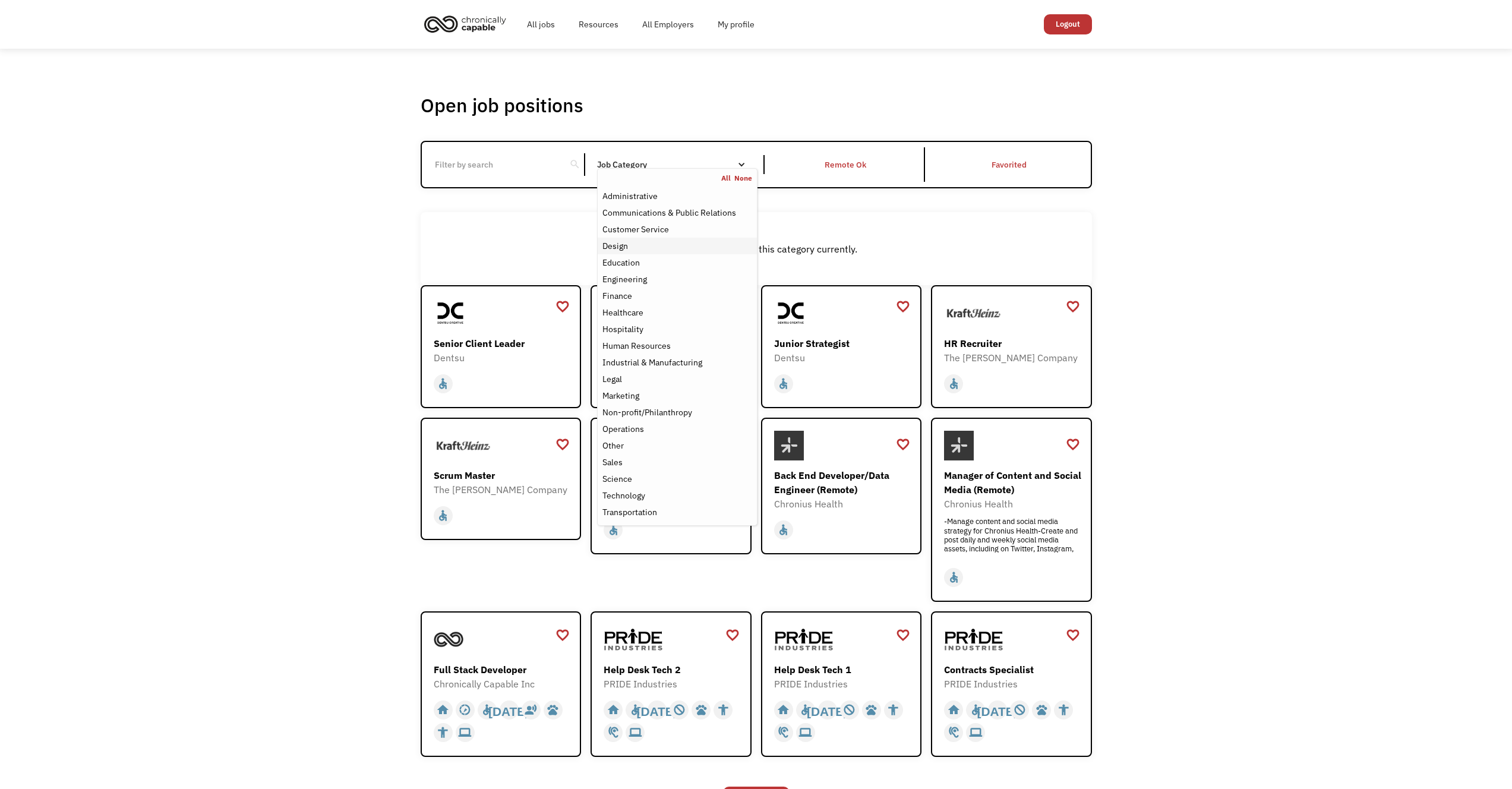
click at [619, 245] on div "Design" at bounding box center [615, 246] width 25 height 14
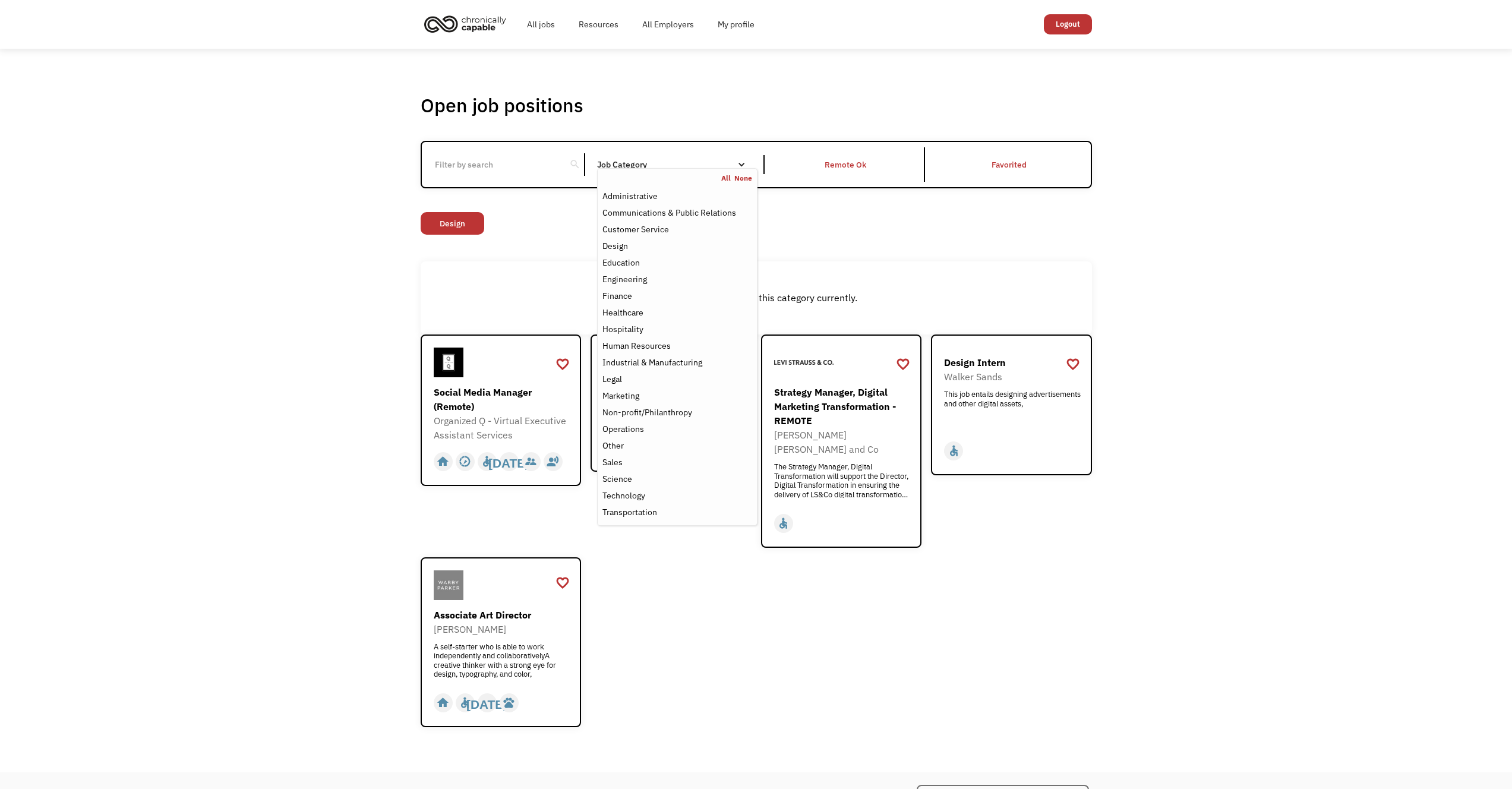
click at [270, 298] on div "Open job positions You have X liked items Search search Filter by category Admi…" at bounding box center [756, 410] width 1512 height 724
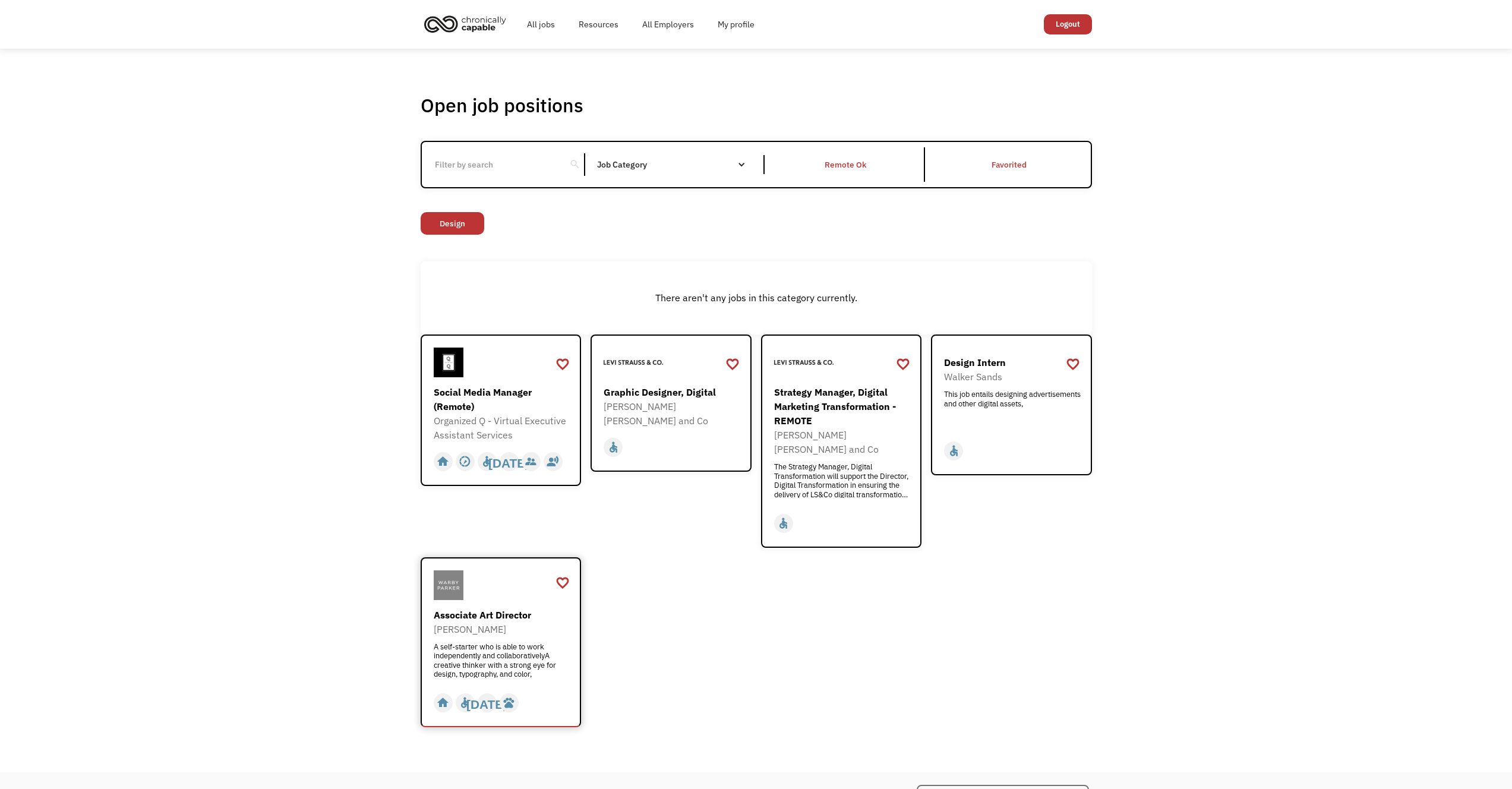
click at [481, 643] on div "A self-starter who is able to work independently and collaborativelyA creative …" at bounding box center [503, 660] width 138 height 36
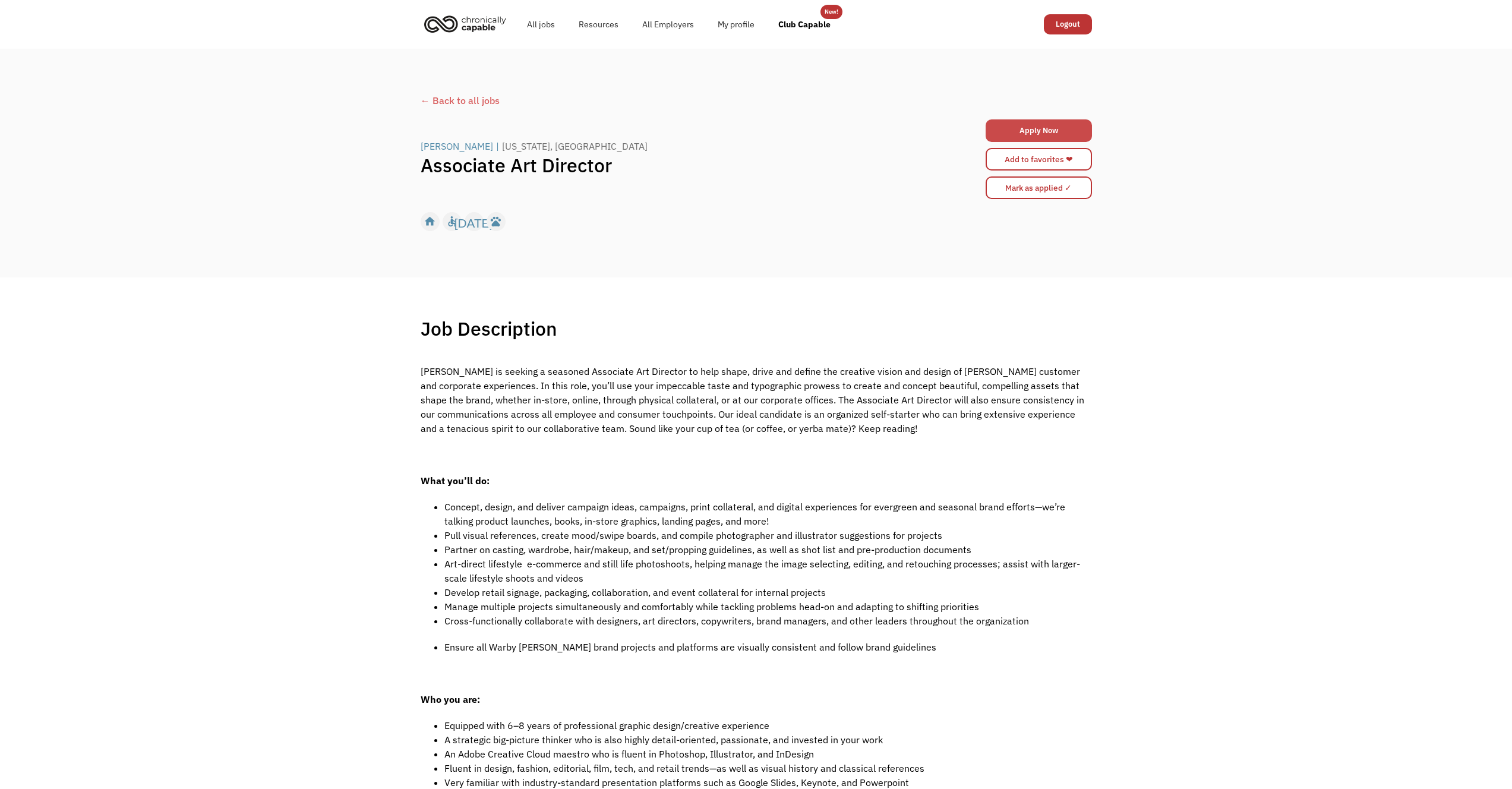
click at [1015, 129] on link "Apply Now" at bounding box center [1038, 131] width 106 height 23
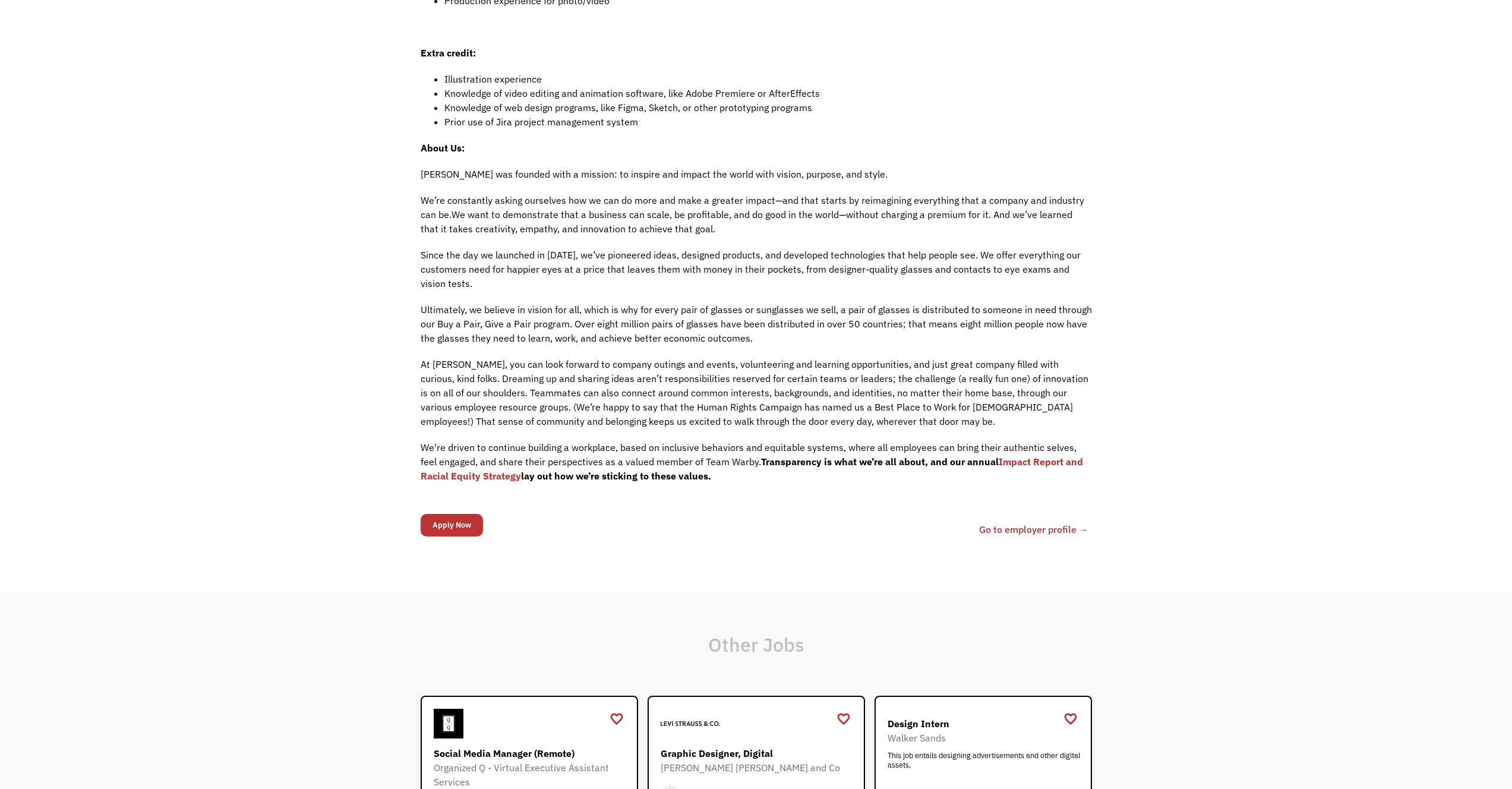
scroll to position [1051, 0]
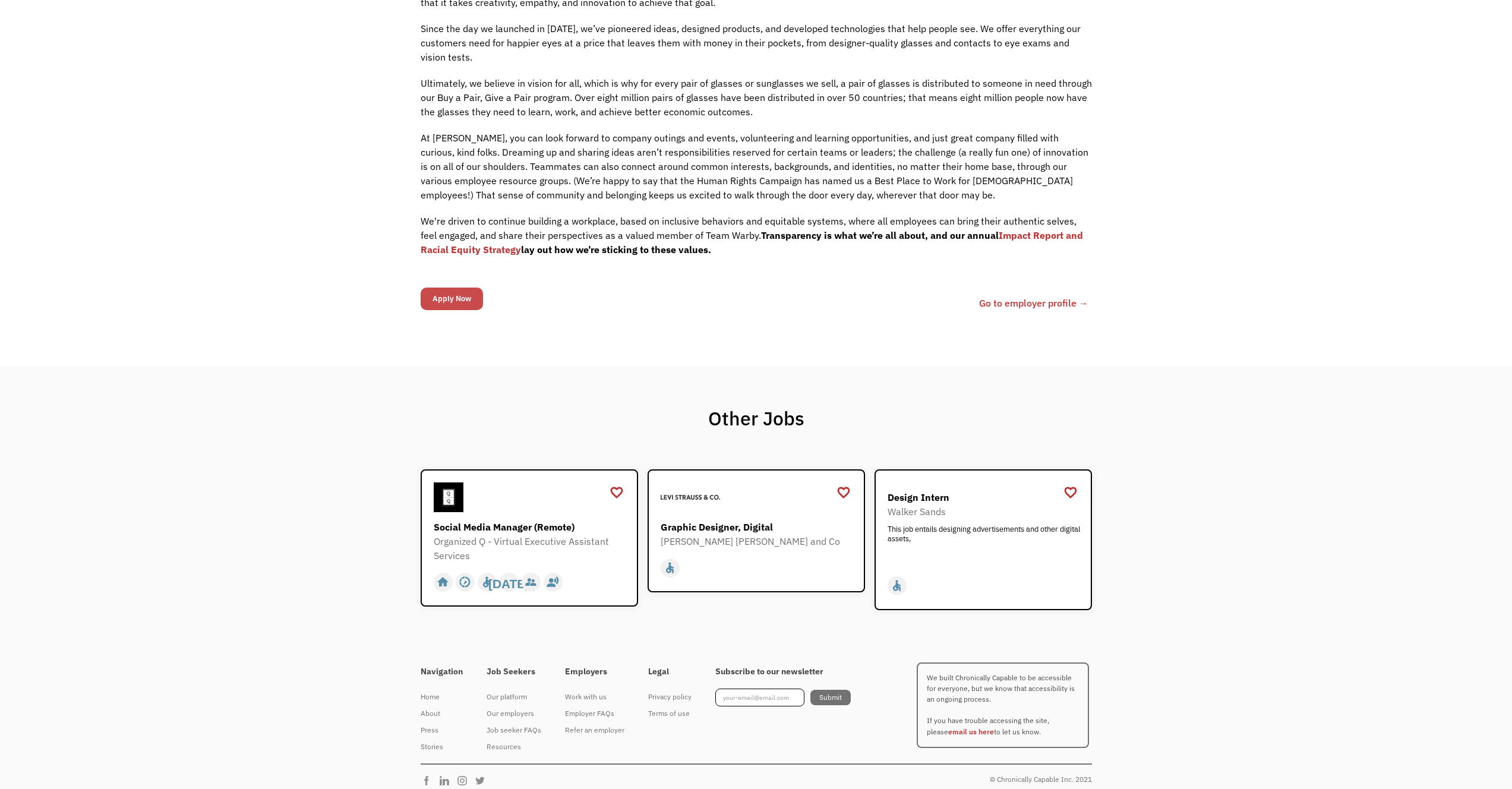
click at [443, 306] on input "Apply Now" at bounding box center [452, 299] width 63 height 23
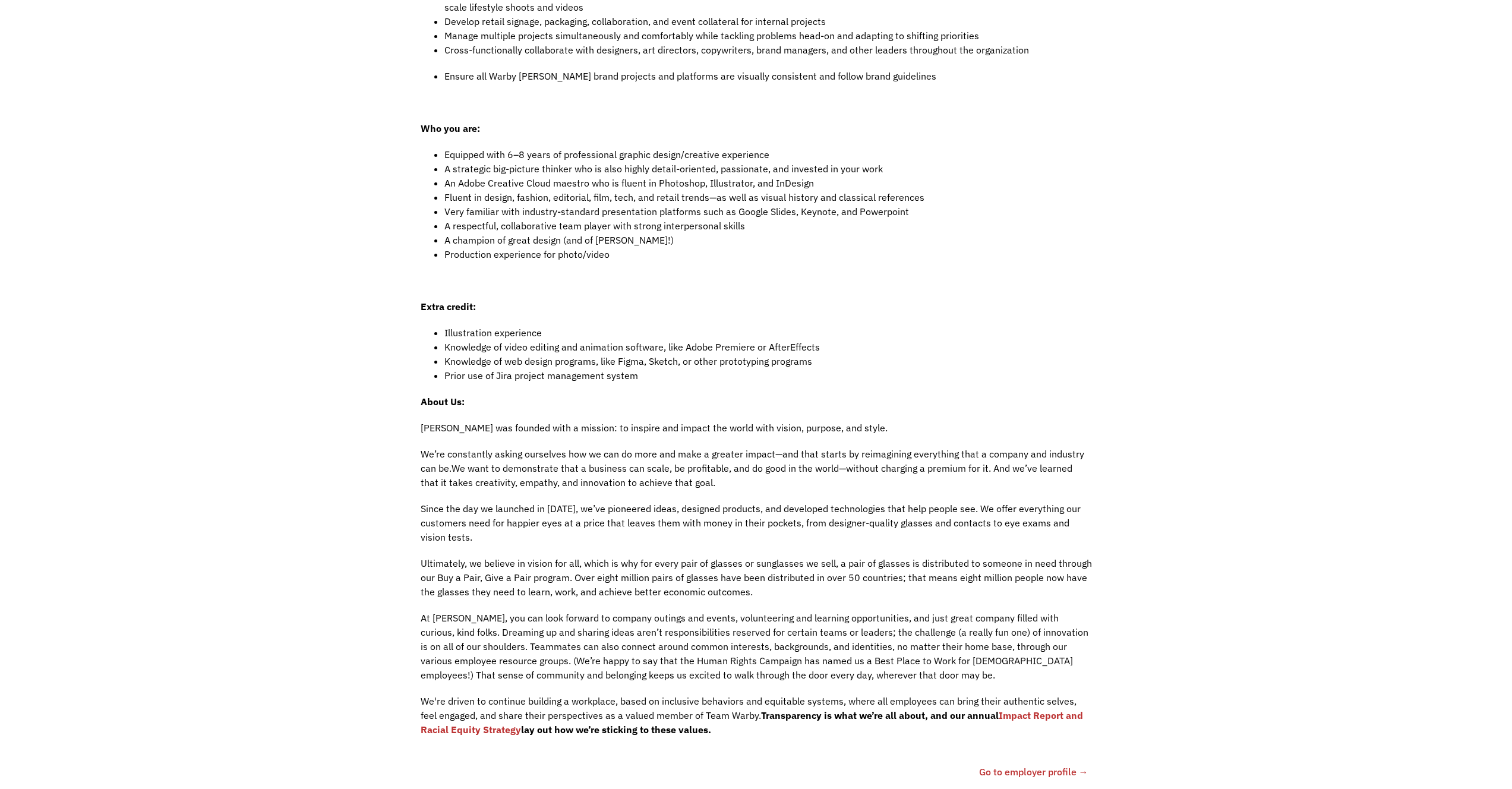
scroll to position [0, 0]
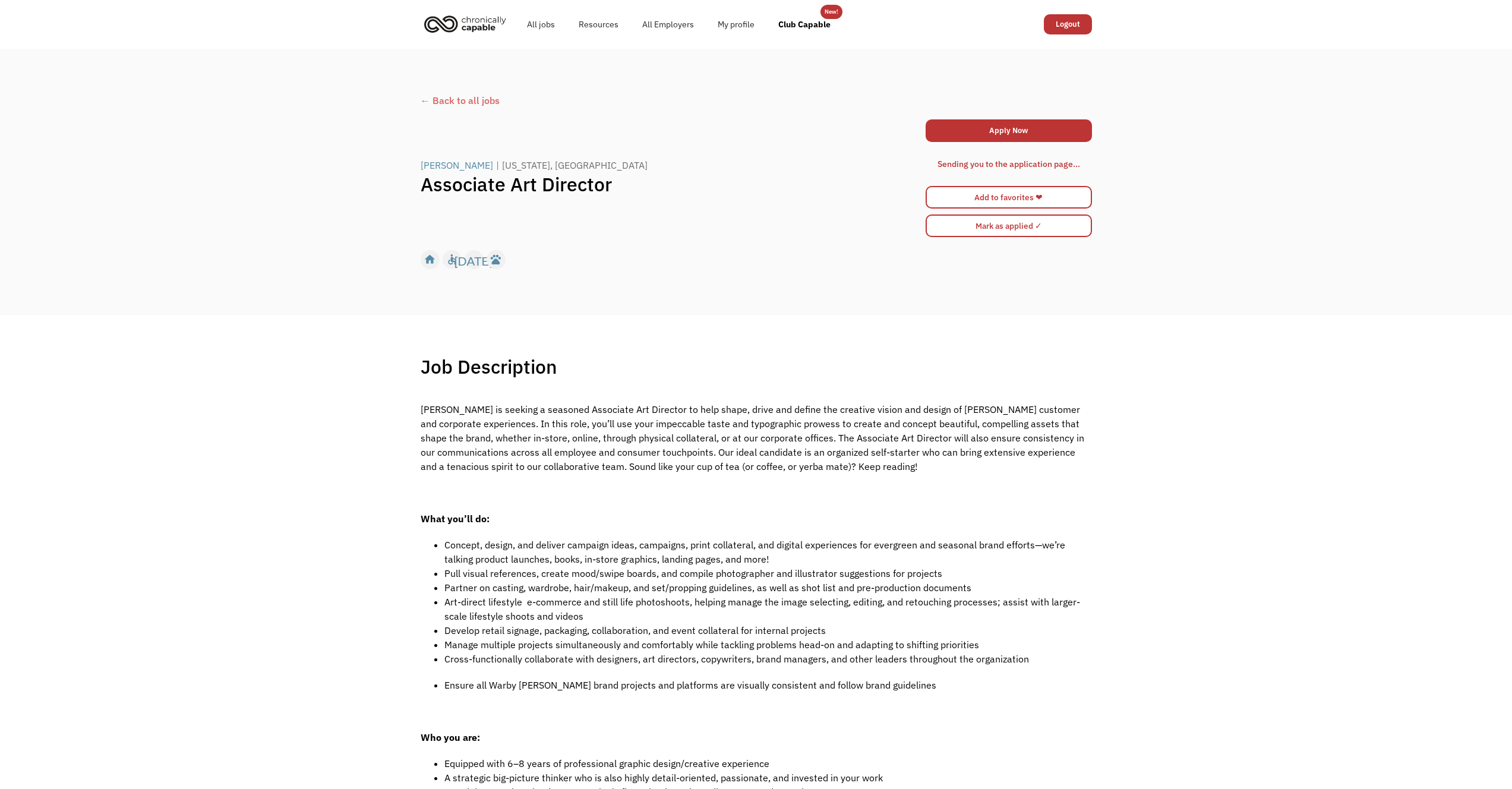
click at [821, 234] on div "Warby Parker | New York, NY Associate Art Director Apply Now 68dea28180e8328fc7…" at bounding box center [757, 178] width 672 height 124
click at [971, 163] on div "Sending you to the application page..." at bounding box center [1009, 164] width 143 height 14
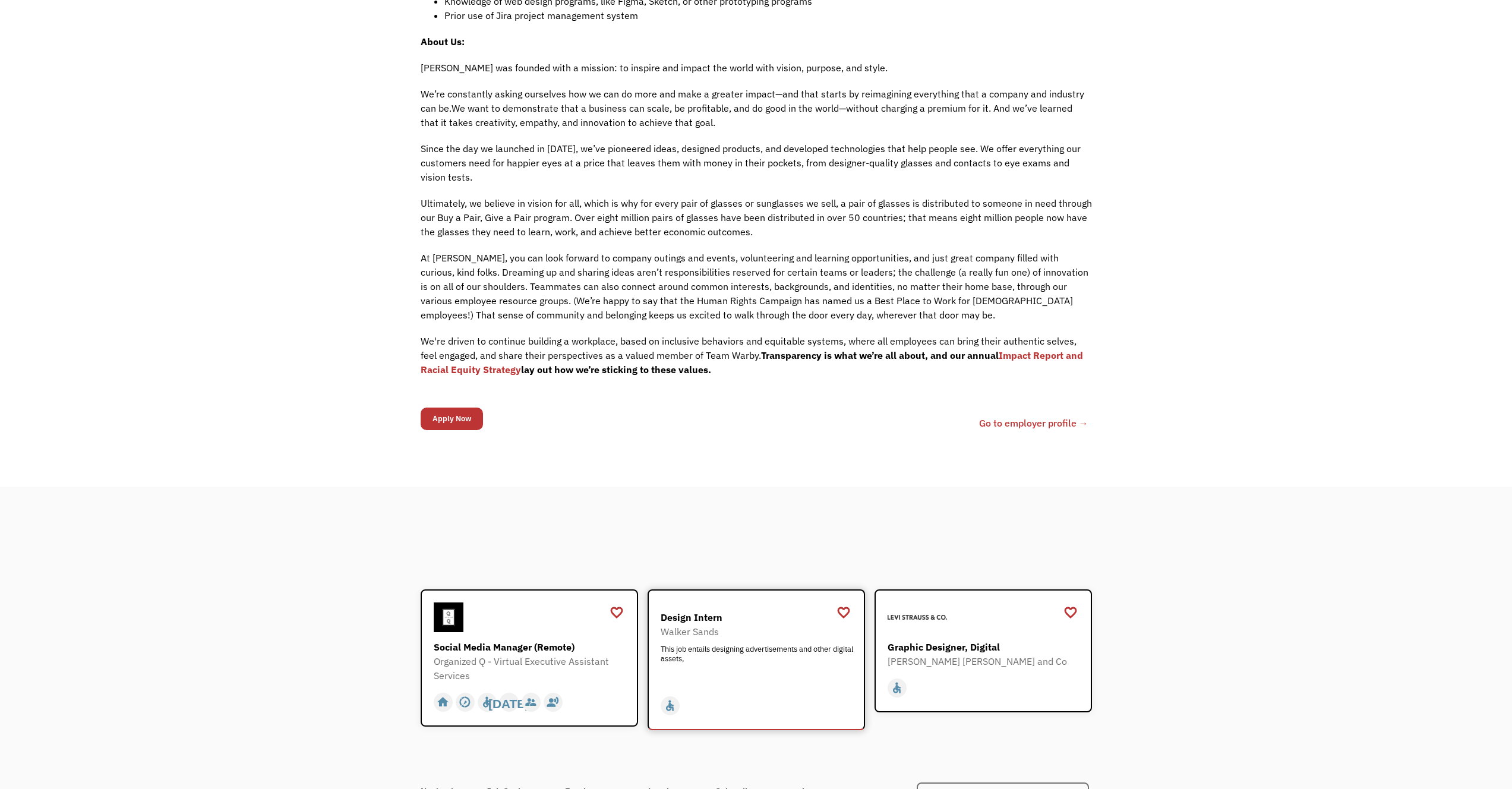
scroll to position [1059, 0]
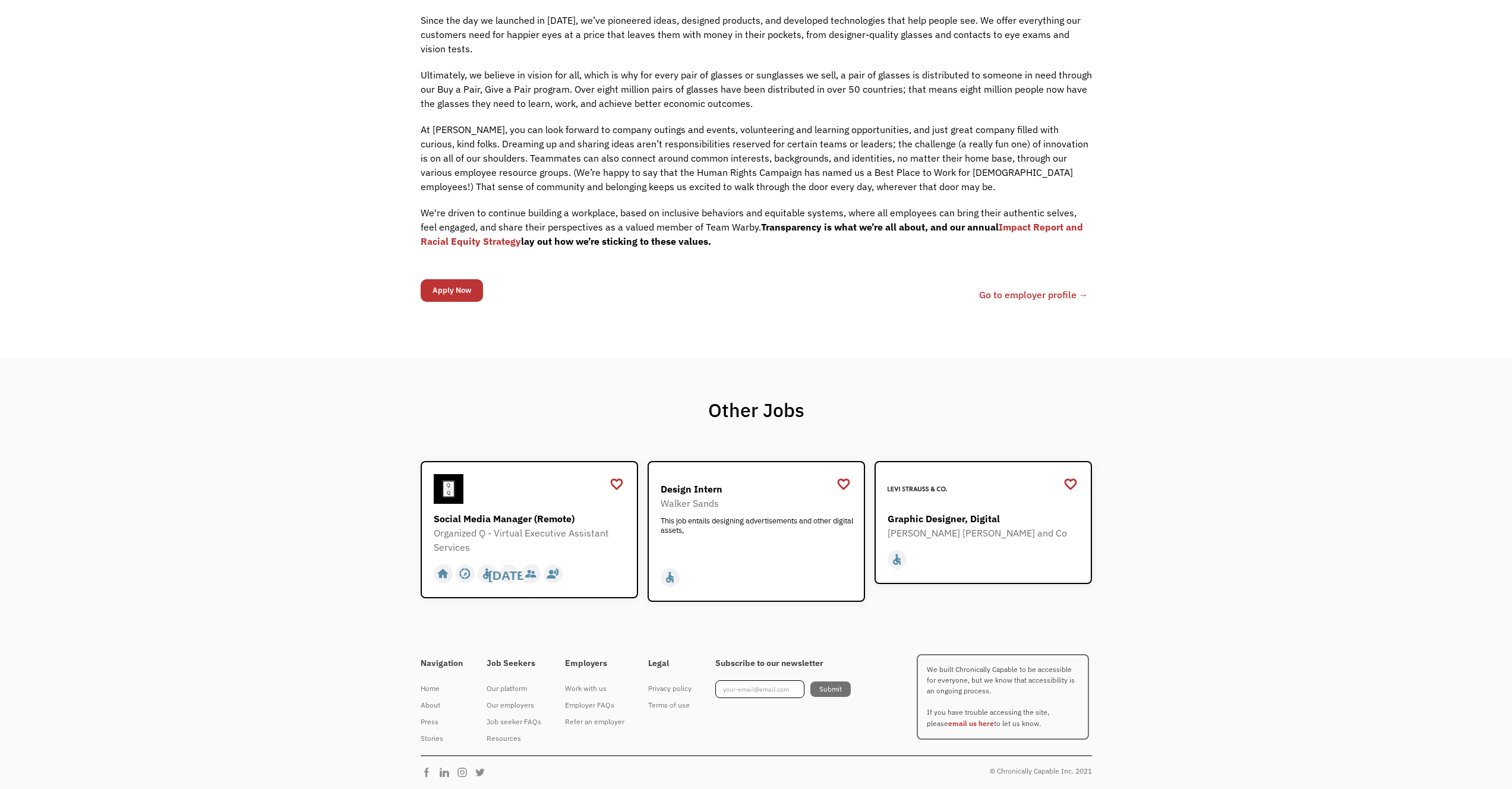
click at [449, 291] on input "Apply Now" at bounding box center [452, 291] width 63 height 23
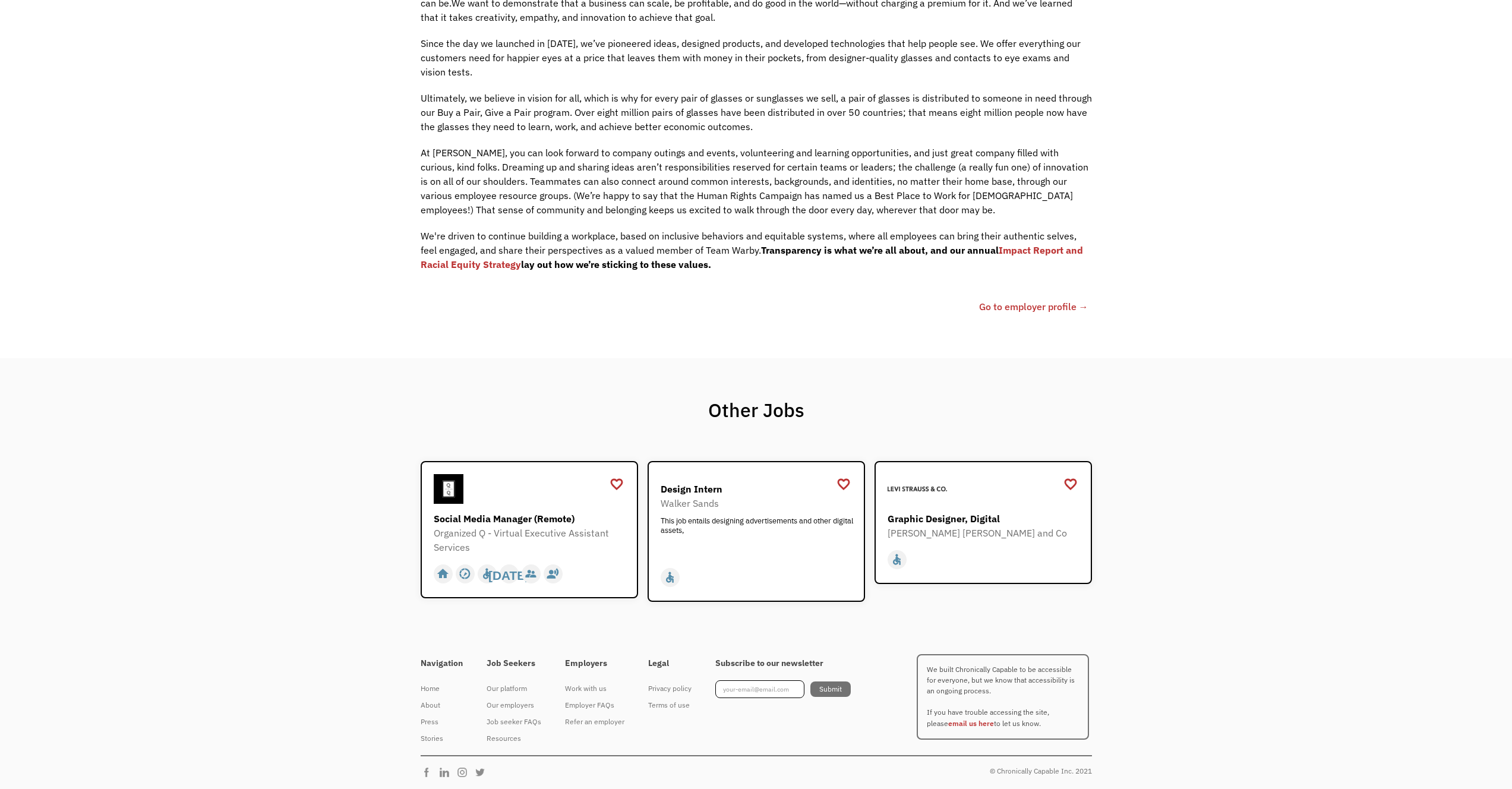
scroll to position [0, 0]
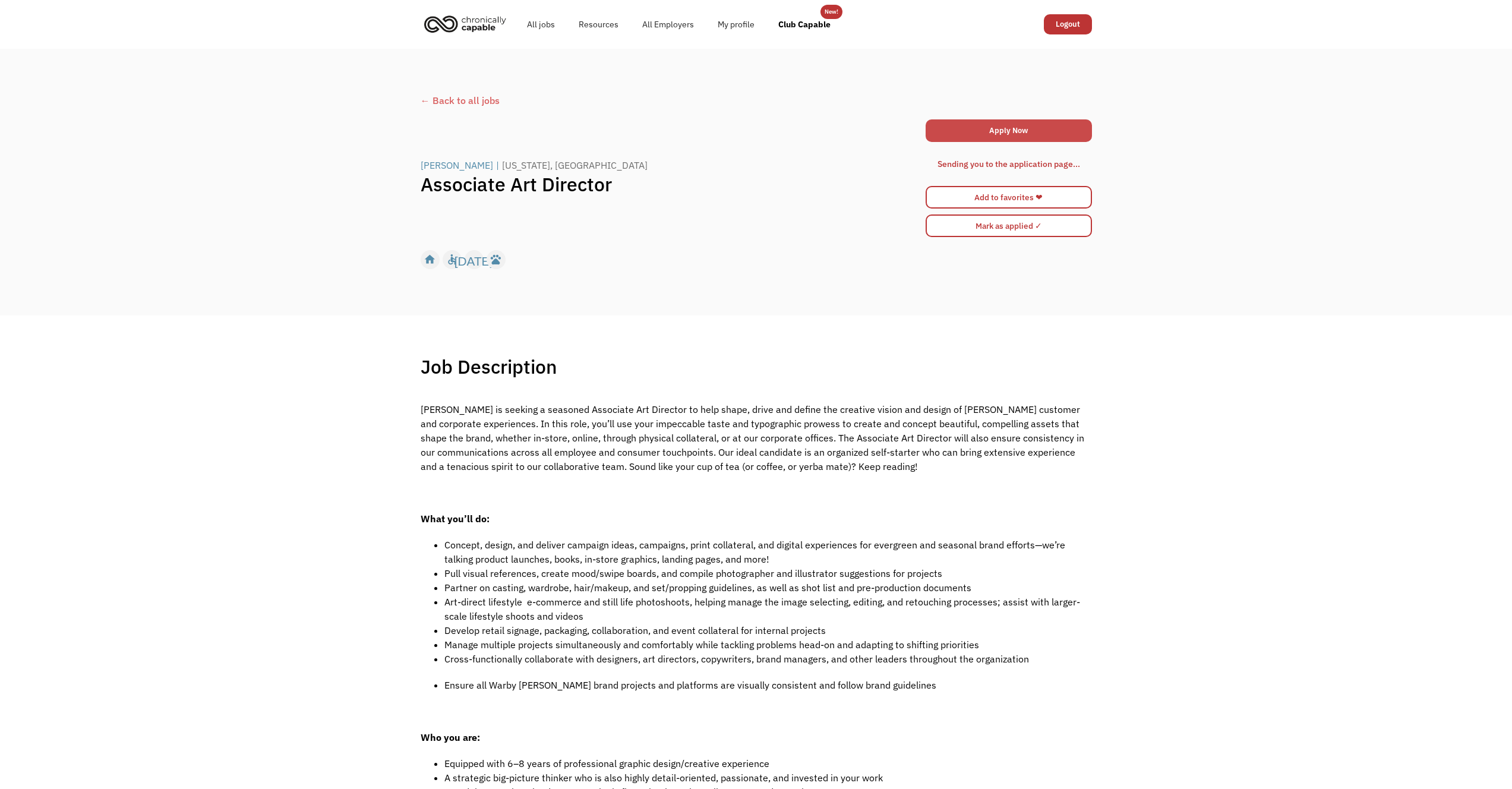
click at [1035, 130] on link "Apply Now" at bounding box center [1009, 131] width 166 height 23
click at [461, 170] on div "[PERSON_NAME]" at bounding box center [457, 165] width 73 height 14
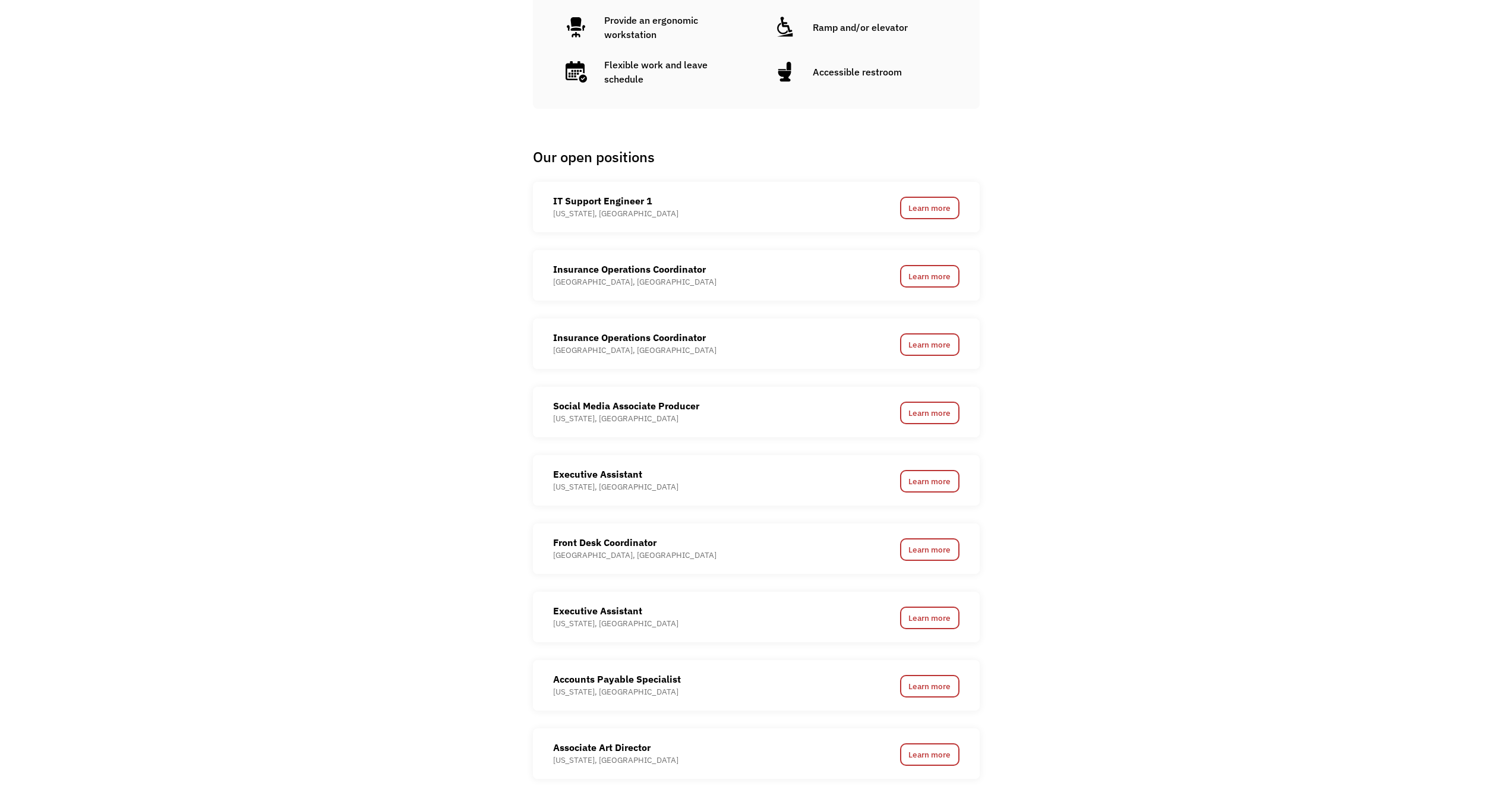
scroll to position [932, 0]
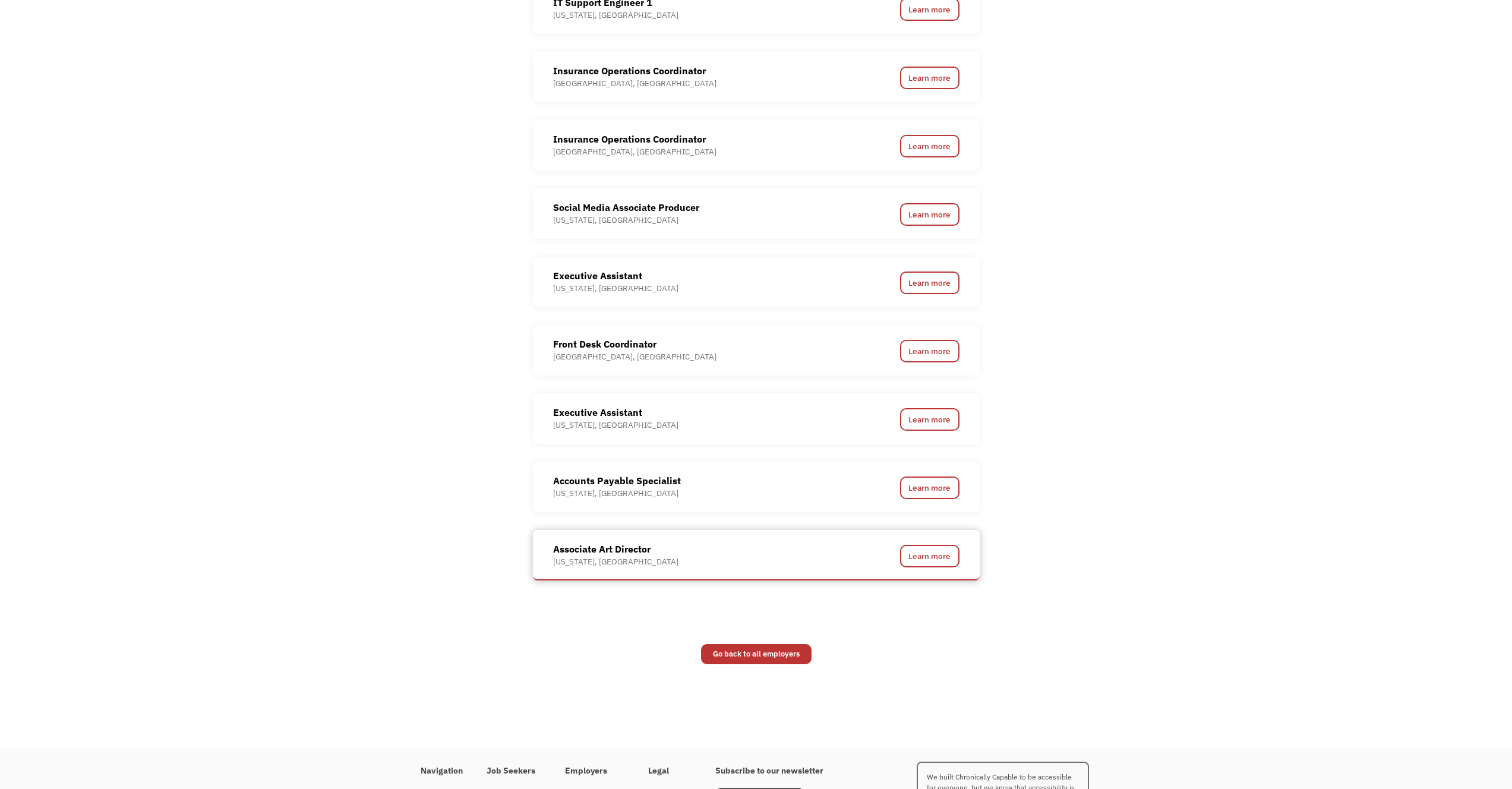
click at [722, 545] on div "Associate Art Director [US_STATE], [GEOGRAPHIC_DATA]" at bounding box center [702, 555] width 297 height 25
click at [923, 562] on link "Learn more" at bounding box center [930, 556] width 59 height 23
click at [912, 558] on link "Learn more" at bounding box center [930, 556] width 59 height 23
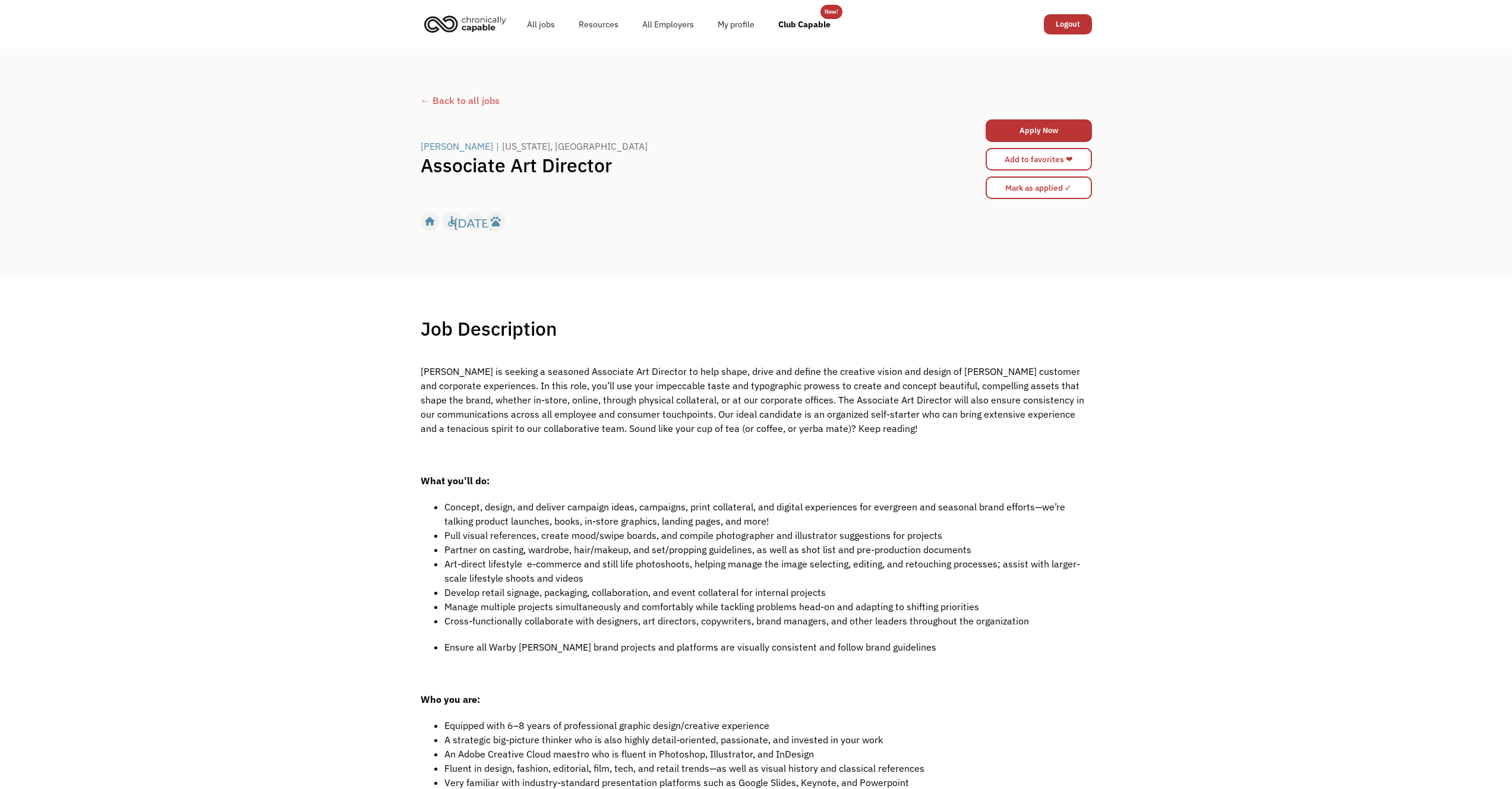
click at [846, 405] on span "[PERSON_NAME] is seeking a seasoned Associate Art Director to help shape, drive…" at bounding box center [752, 400] width 664 height 69
click at [1031, 132] on link "Apply Now" at bounding box center [1038, 131] width 106 height 23
click at [453, 144] on div "[PERSON_NAME]" at bounding box center [457, 146] width 73 height 14
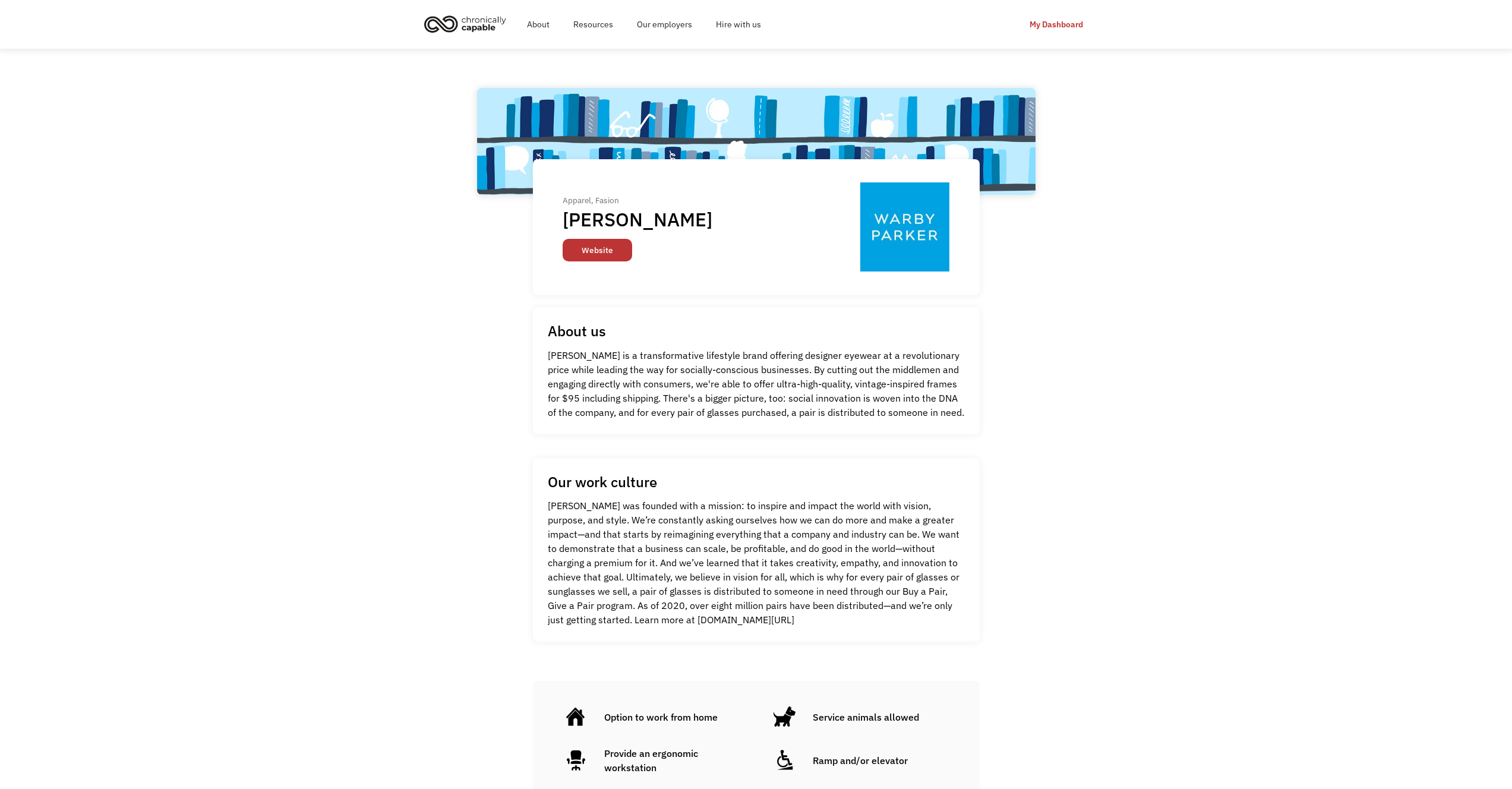
click at [582, 261] on link "Website" at bounding box center [597, 250] width 70 height 23
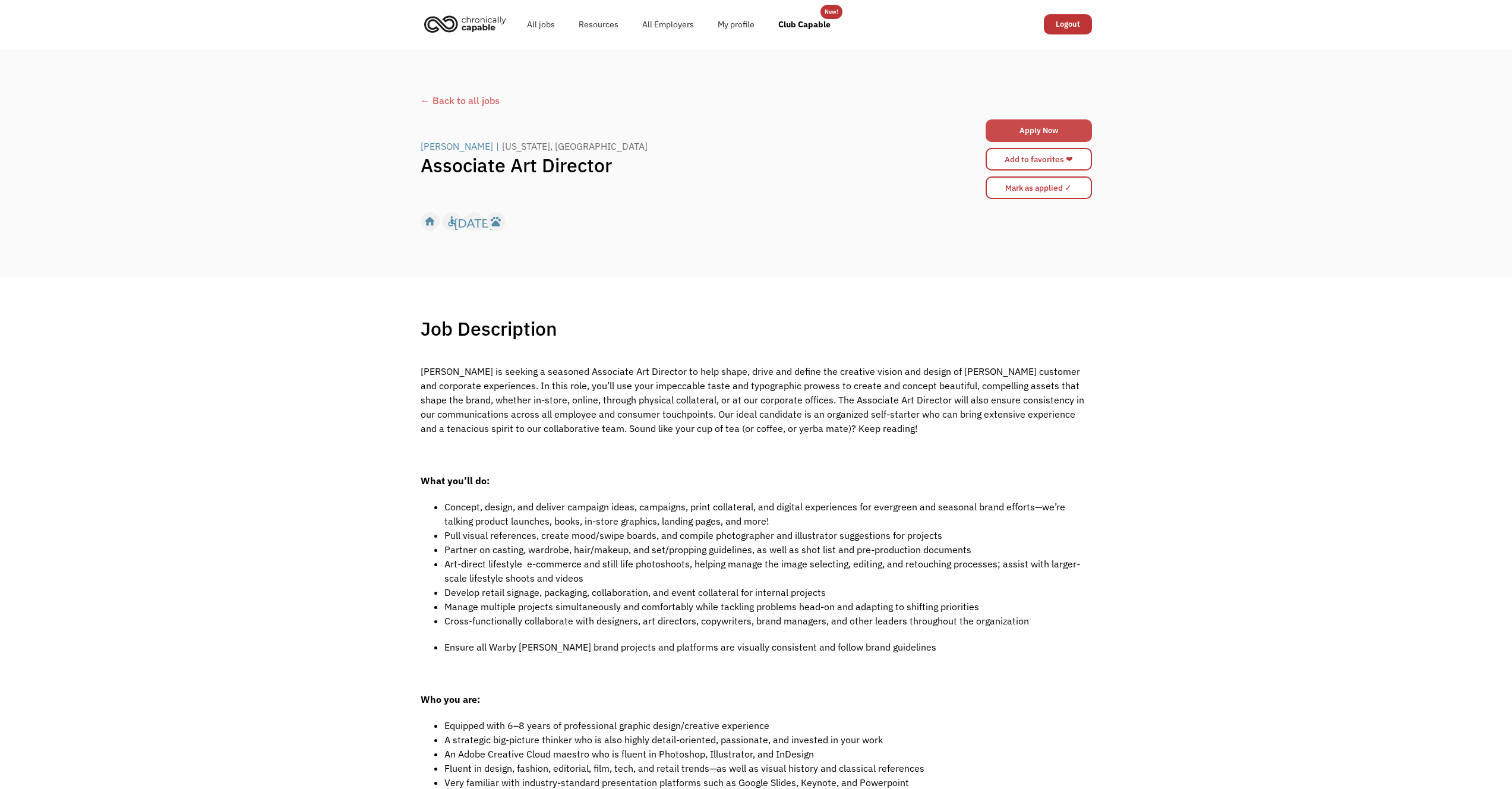
click at [1028, 135] on link "Apply Now" at bounding box center [1038, 131] width 106 height 23
